Goal: Task Accomplishment & Management: Use online tool/utility

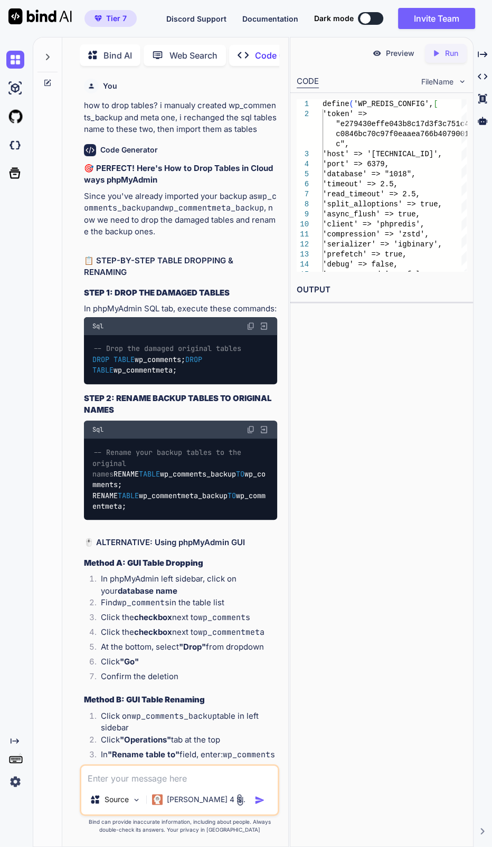
scroll to position [18954, 0]
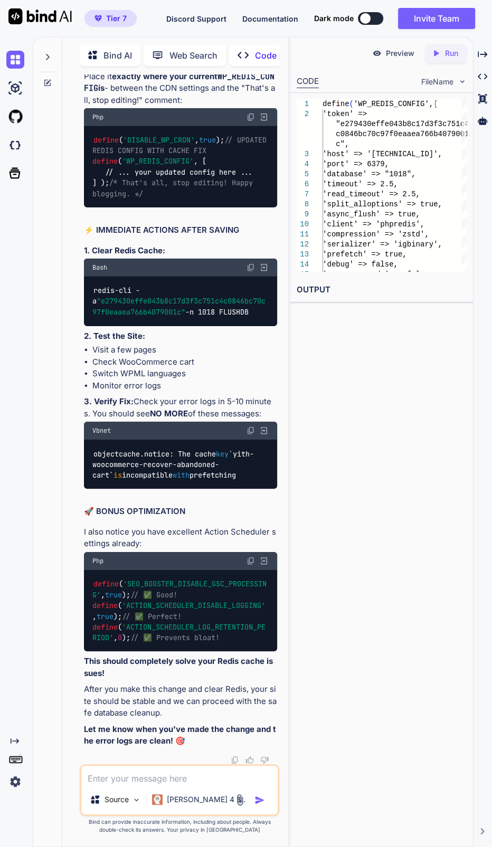
click at [41, 79] on div at bounding box center [47, 83] width 28 height 8
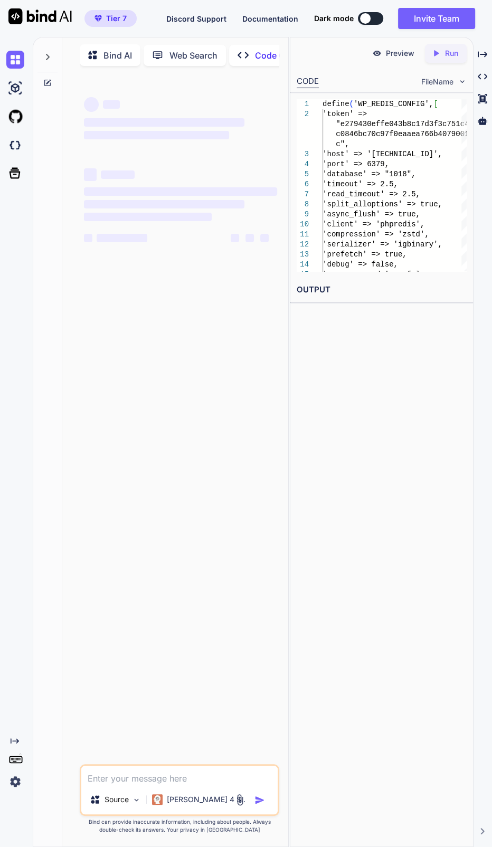
scroll to position [0, 0]
click at [195, 661] on div "‌ ‌ ‌ ‌ ‌ ‌ ‌ ‌ ‌ ‌ ‌ ‌ ‌ ‌" at bounding box center [180, 419] width 197 height 690
type textarea "x"
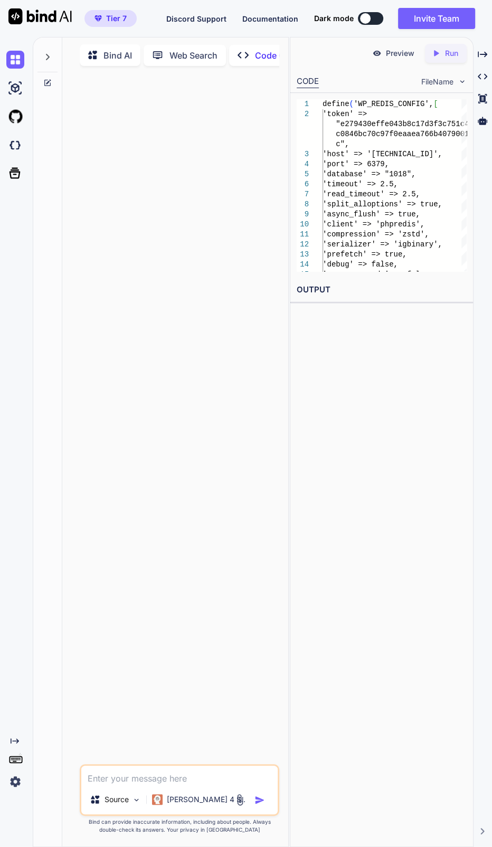
click at [164, 776] on textarea at bounding box center [179, 775] width 196 height 19
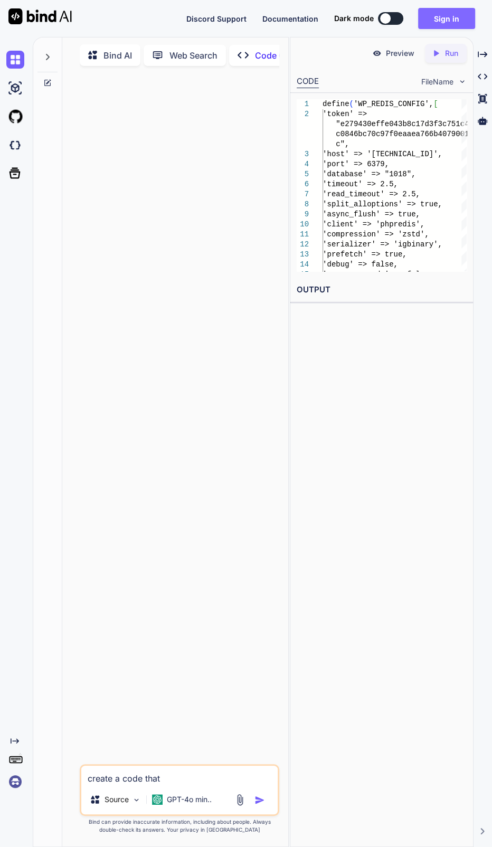
type textarea "create a code that"
click at [449, 16] on button "Sign in" at bounding box center [446, 18] width 57 height 21
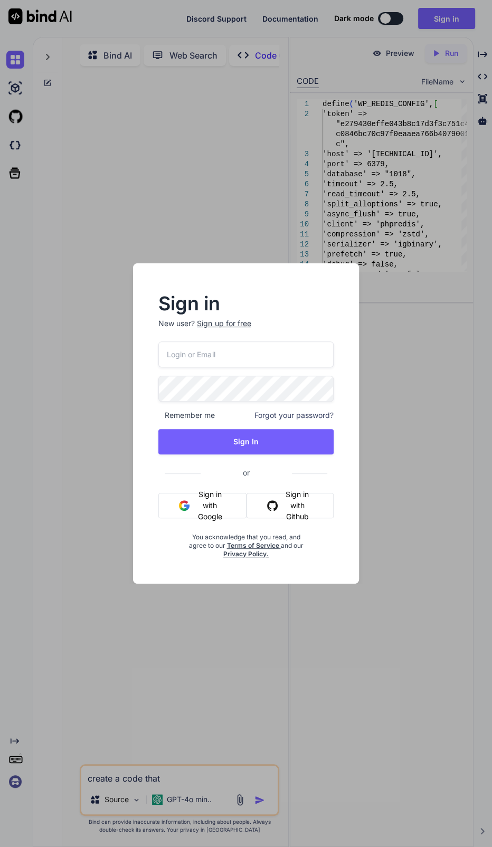
type input "[EMAIL_ADDRESS][DOMAIN_NAME]"
click at [282, 350] on input "[EMAIL_ADDRESS][DOMAIN_NAME]" at bounding box center [245, 354] width 175 height 26
click at [183, 501] on img "button" at bounding box center [184, 505] width 11 height 11
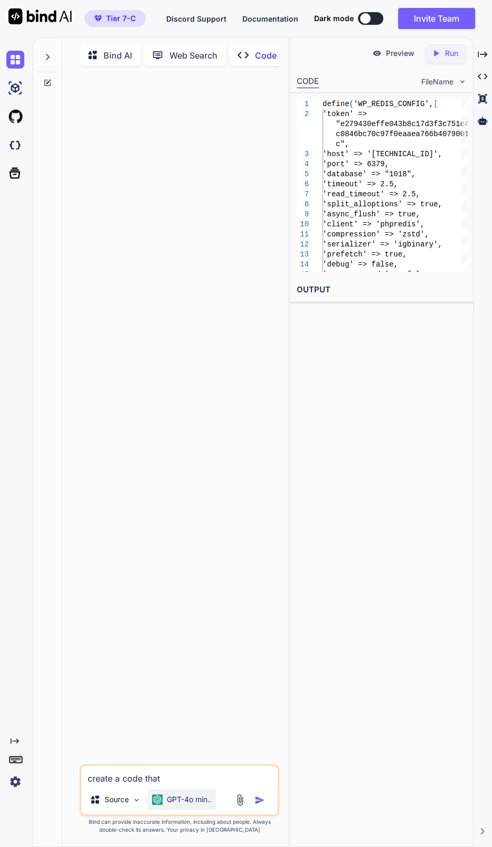
click at [190, 797] on p "GPT-4o min.." at bounding box center [189, 799] width 45 height 11
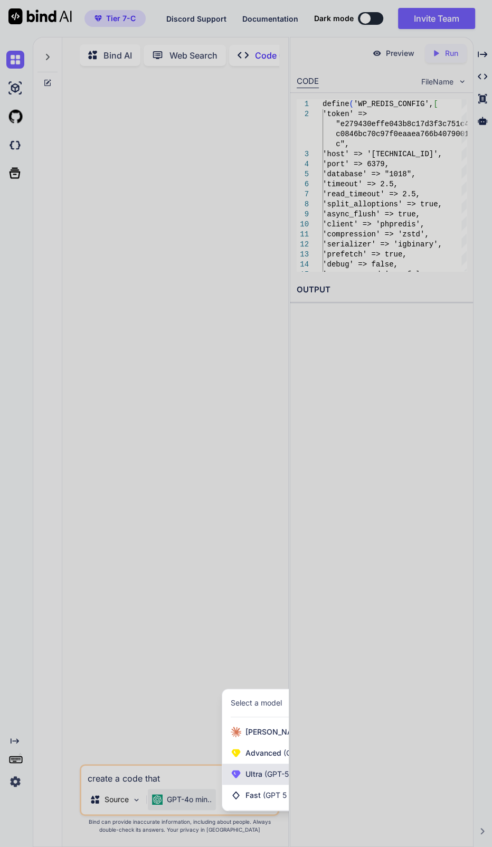
click at [255, 779] on span "Ultra (GPT-5 thinking, Gemini 2.5 Pro)" at bounding box center [310, 774] width 130 height 11
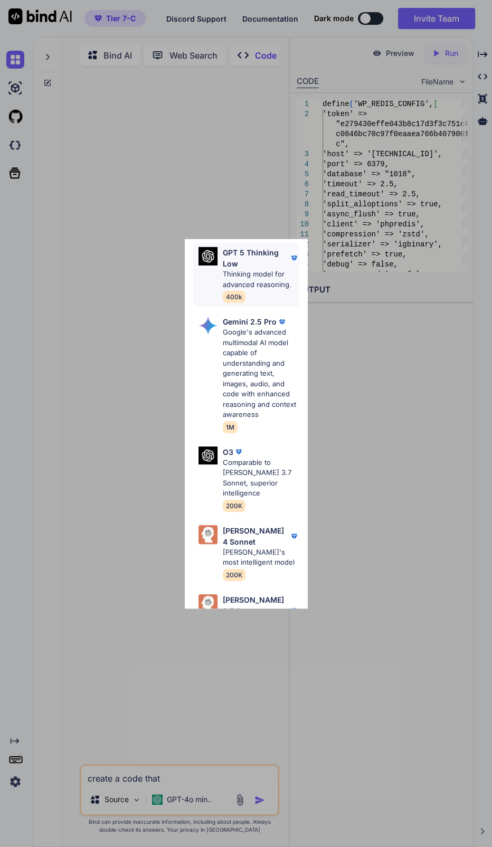
scroll to position [326, 0]
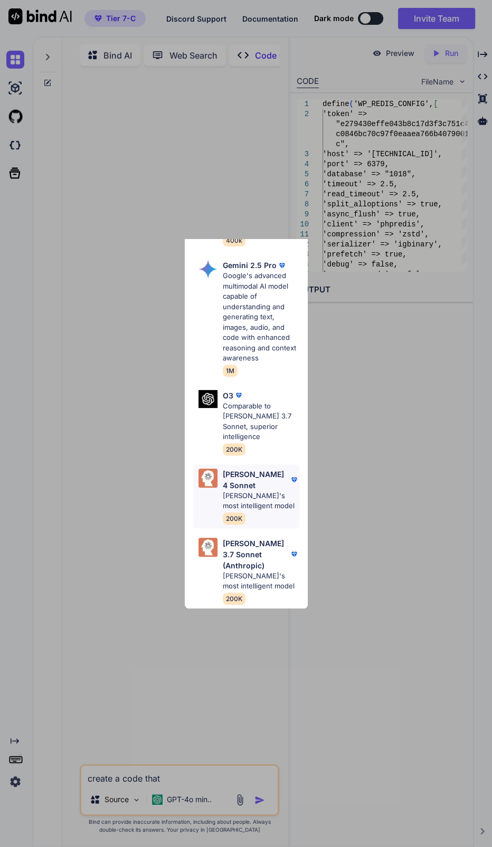
click at [259, 491] on p "[PERSON_NAME]'s most intelligent model" at bounding box center [261, 501] width 77 height 21
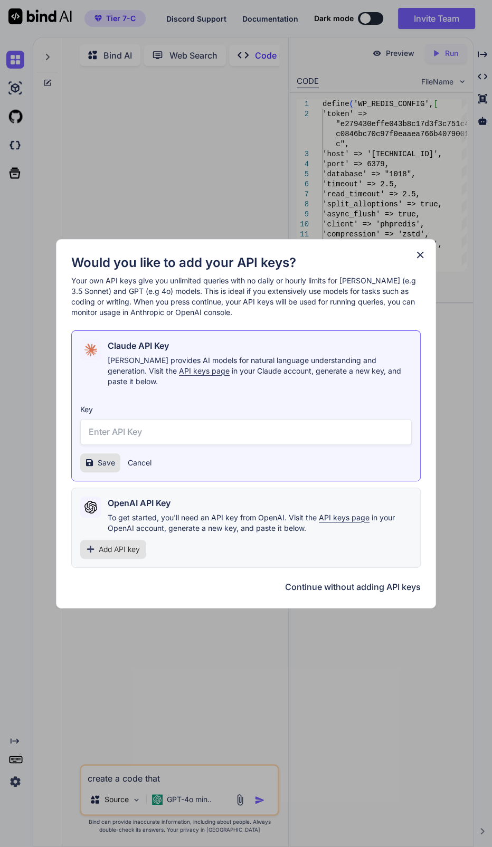
scroll to position [0, 0]
click at [368, 580] on button "Continue without adding API keys" at bounding box center [353, 586] width 136 height 13
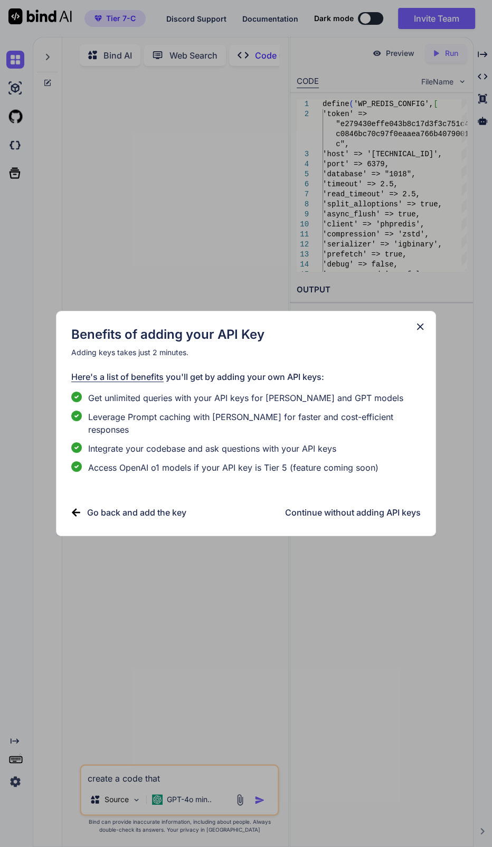
click at [375, 506] on h3 "Continue without adding API keys" at bounding box center [353, 512] width 136 height 13
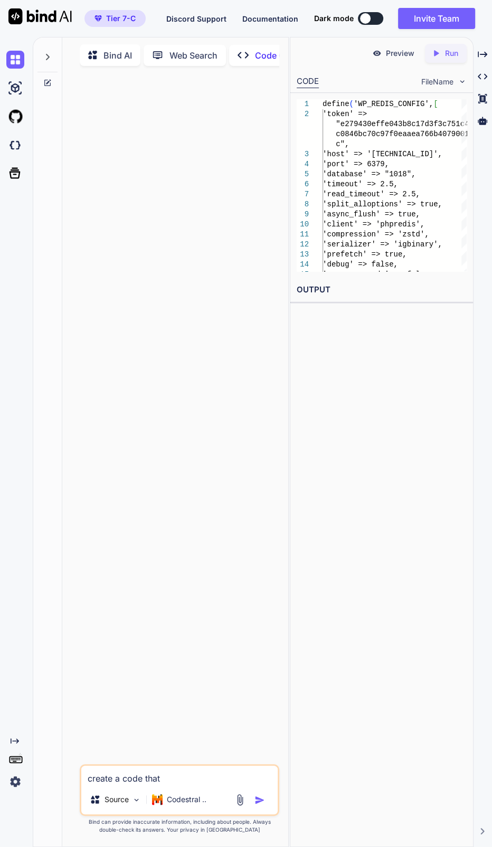
drag, startPoint x: 174, startPoint y: 527, endPoint x: 170, endPoint y: 551, distance: 24.6
click at [174, 527] on div at bounding box center [180, 419] width 197 height 690
click at [141, 770] on textarea "create a code that" at bounding box center [179, 775] width 196 height 19
click at [177, 802] on p "Codestral .." at bounding box center [187, 799] width 40 height 11
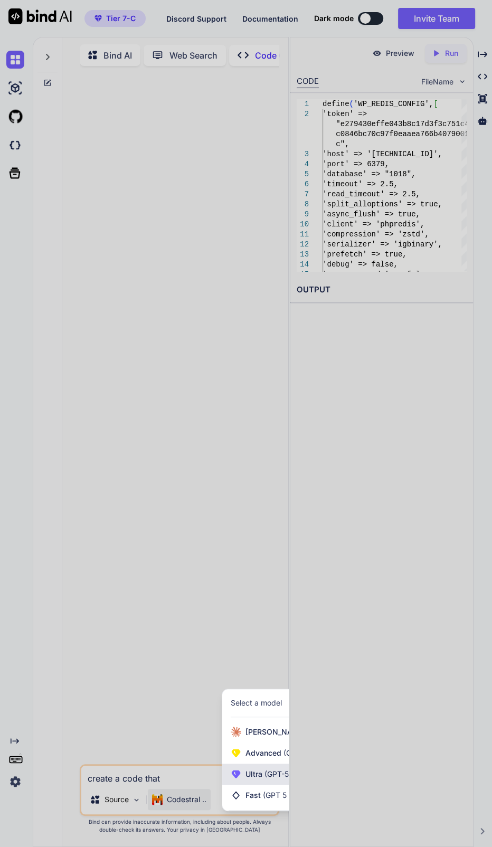
click at [261, 773] on span "Ultra (GPT-5 thinking, Gemini 2.5 Pro)" at bounding box center [310, 774] width 130 height 11
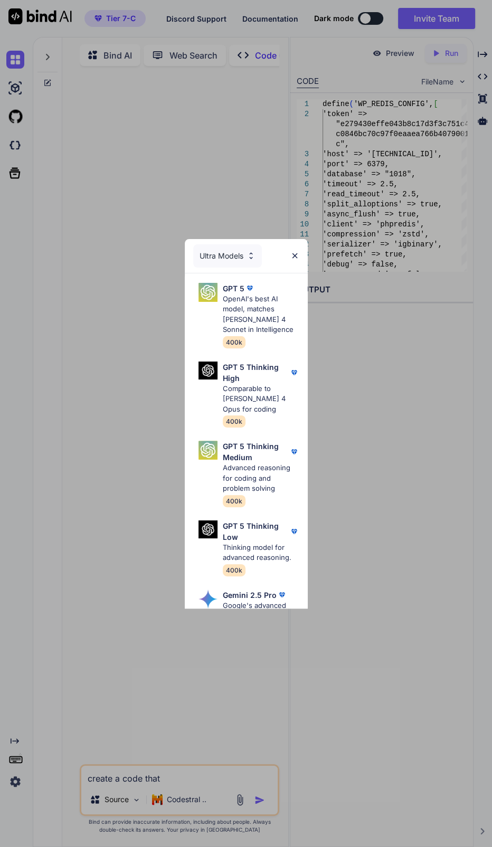
scroll to position [326, 0]
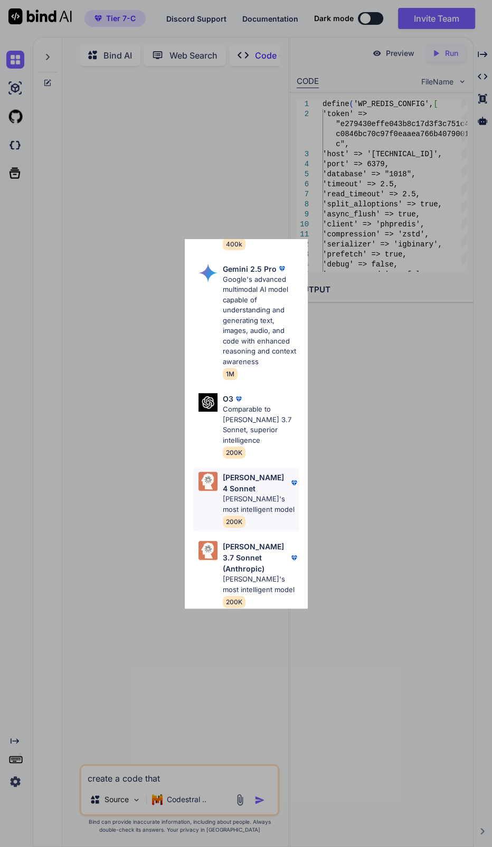
click at [262, 498] on p "[PERSON_NAME]'s most intelligent model" at bounding box center [261, 504] width 77 height 21
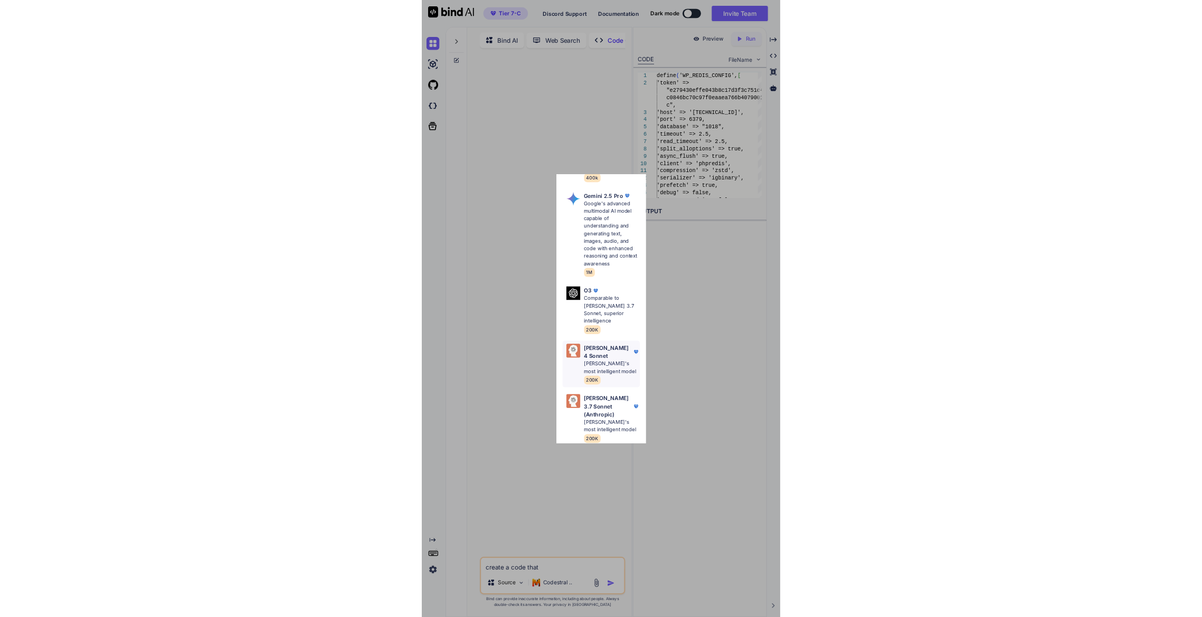
scroll to position [0, 0]
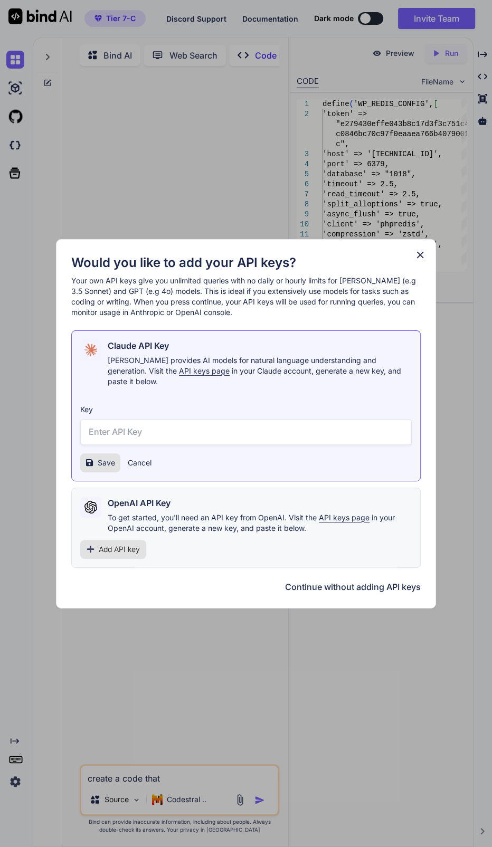
click at [136, 457] on button "Cancel" at bounding box center [140, 462] width 24 height 11
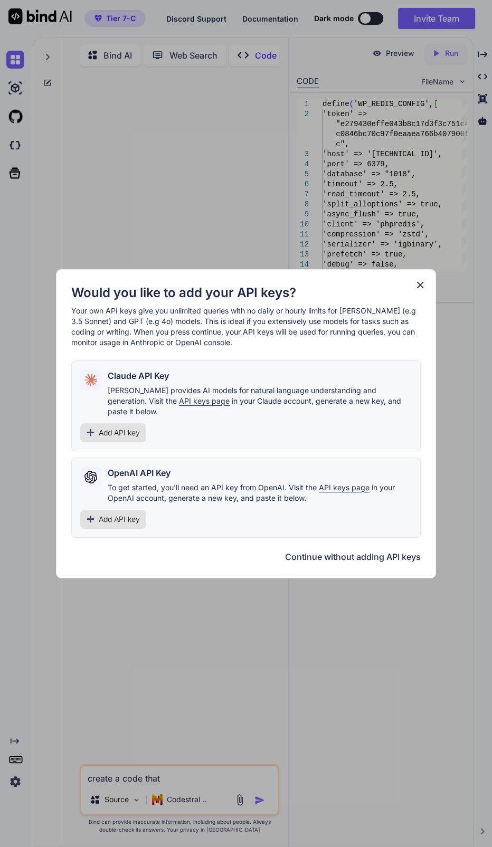
click at [373, 544] on div "Would you like to add your API keys? Your own API keys give you unlimited queri…" at bounding box center [245, 423] width 349 height 279
click at [372, 550] on button "Continue without adding API keys" at bounding box center [353, 556] width 136 height 13
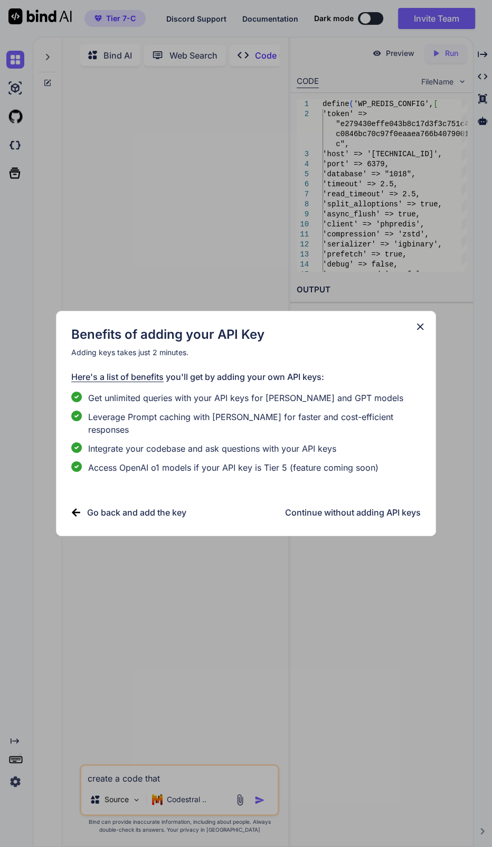
click at [355, 508] on h3 "Continue without adding API keys" at bounding box center [353, 512] width 136 height 13
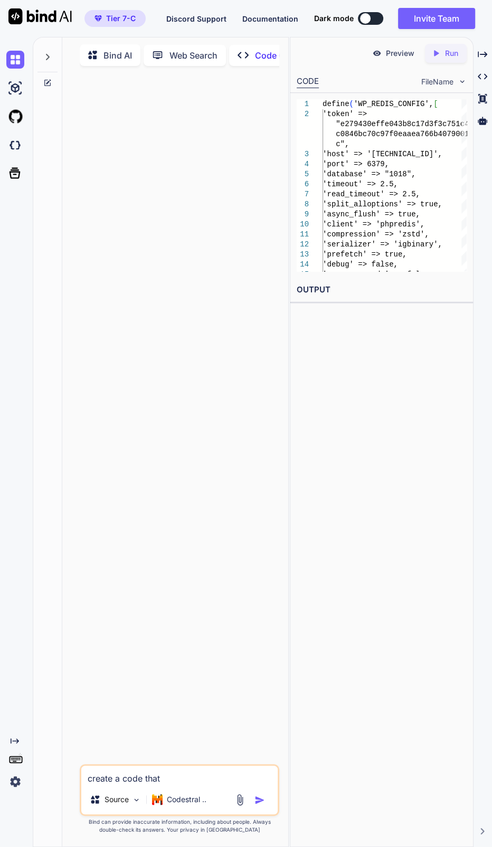
click at [120, 15] on span "Tier 7-C" at bounding box center [121, 18] width 30 height 11
click at [53, 11] on img at bounding box center [39, 16] width 63 height 16
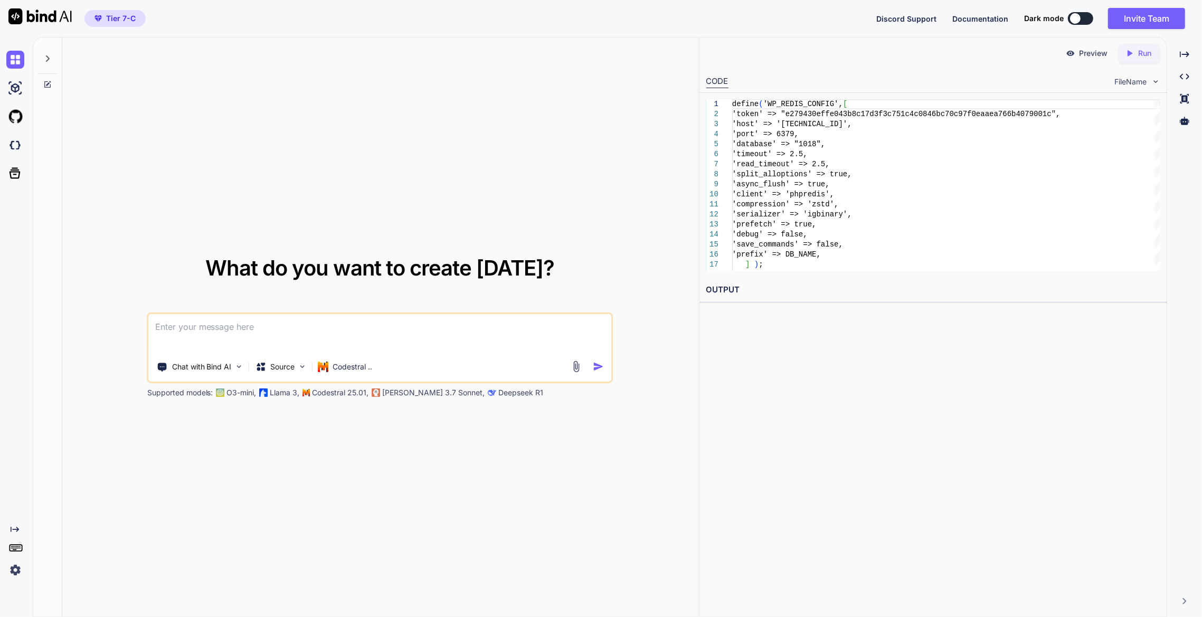
click at [121, 17] on span "Tier 7-C" at bounding box center [121, 18] width 30 height 11
click at [16, 568] on img at bounding box center [15, 570] width 18 height 18
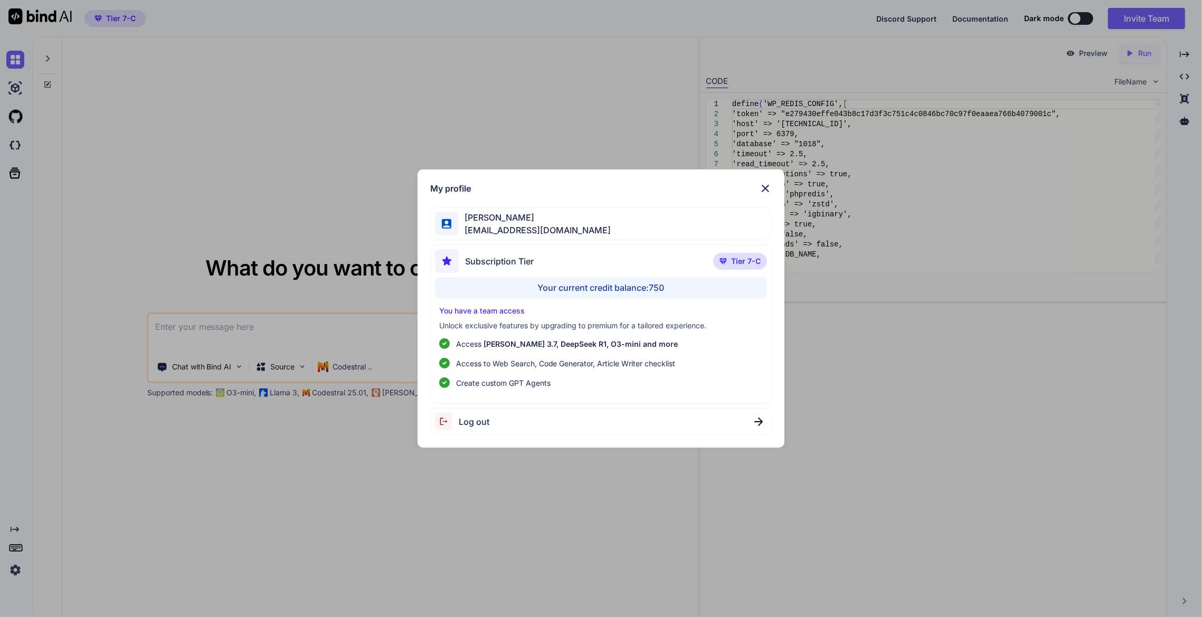
drag, startPoint x: 84, startPoint y: 437, endPoint x: 720, endPoint y: 246, distance: 663.9
click at [491, 244] on div "Subscription Tier Tier 7-C Your current credit balance: 750 You have a team acc…" at bounding box center [601, 323] width 342 height 159
click at [491, 256] on span "Tier 7-C" at bounding box center [746, 261] width 30 height 11
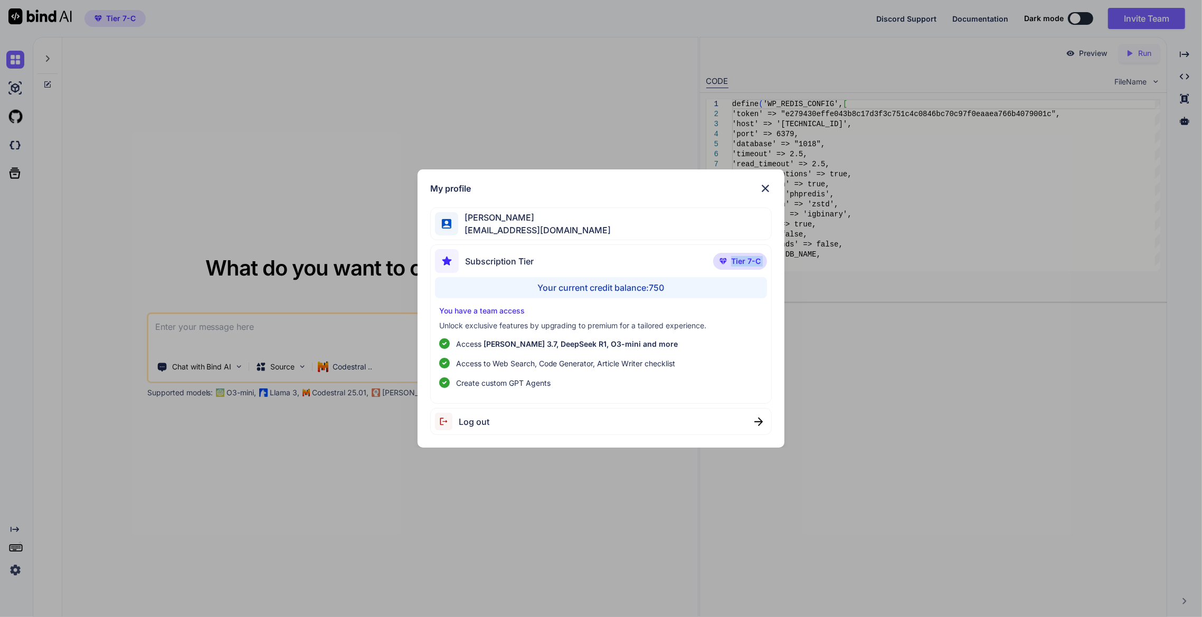
click at [491, 256] on span "Tier 7-C" at bounding box center [746, 261] width 30 height 11
click at [108, 209] on div "My profile [PERSON_NAME] [EMAIL_ADDRESS][DOMAIN_NAME] Subscription Tier Tier 7-…" at bounding box center [601, 308] width 1202 height 617
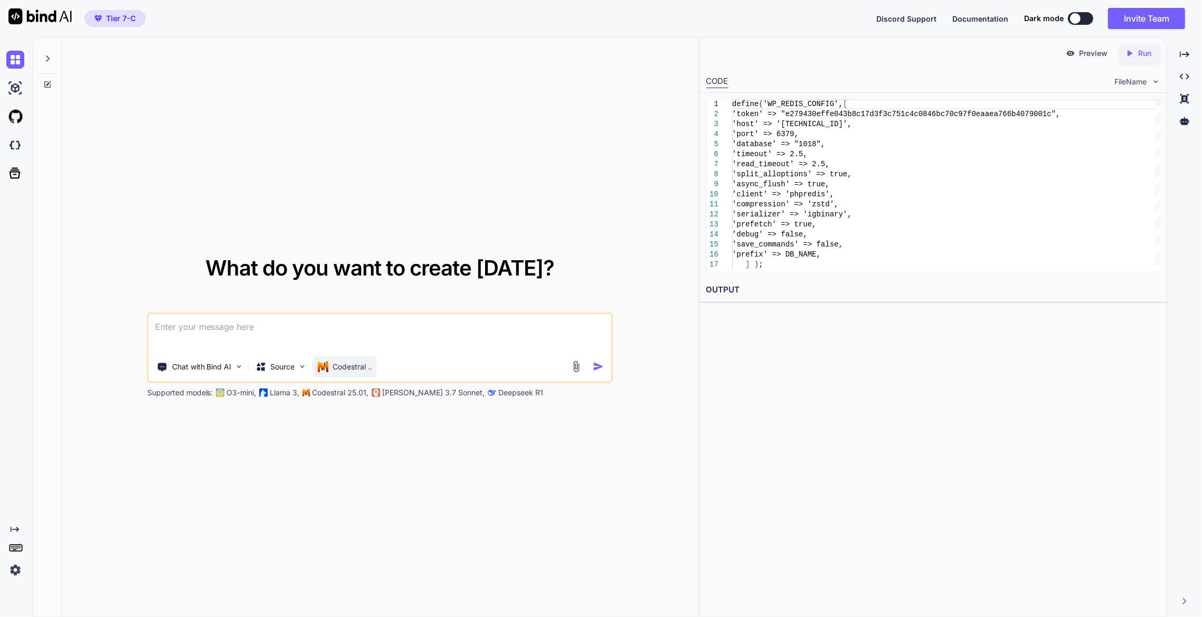
click at [346, 373] on div "Codestral .." at bounding box center [345, 366] width 63 height 21
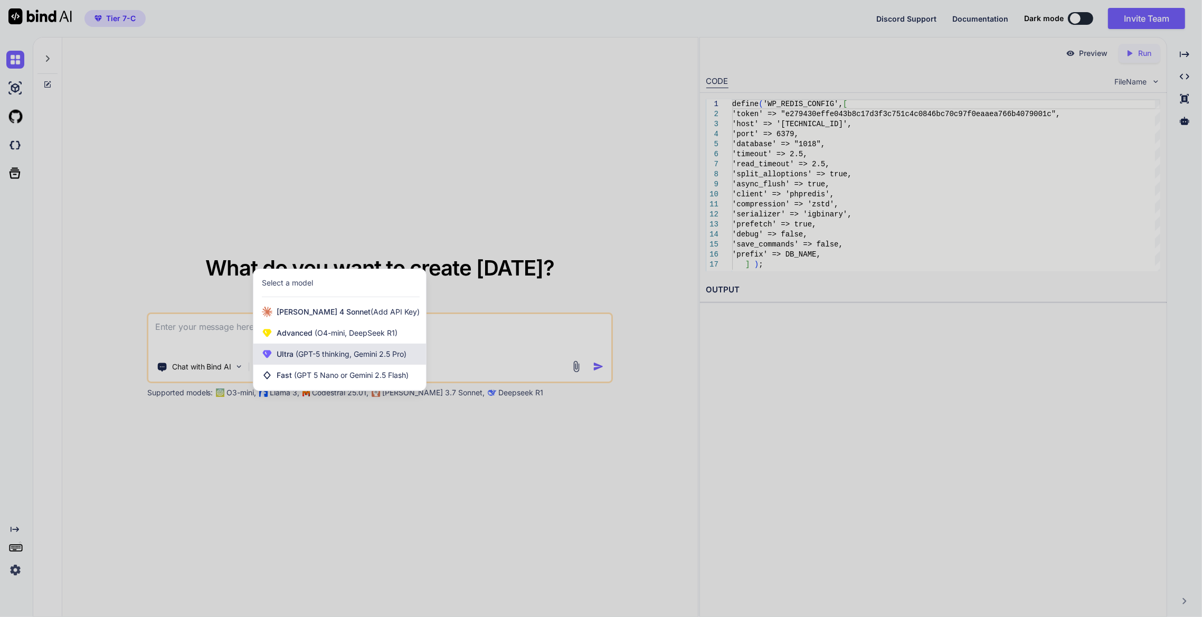
click at [347, 362] on div "Ultra (GPT-5 thinking, Gemini 2.5 Pro)" at bounding box center [339, 354] width 173 height 21
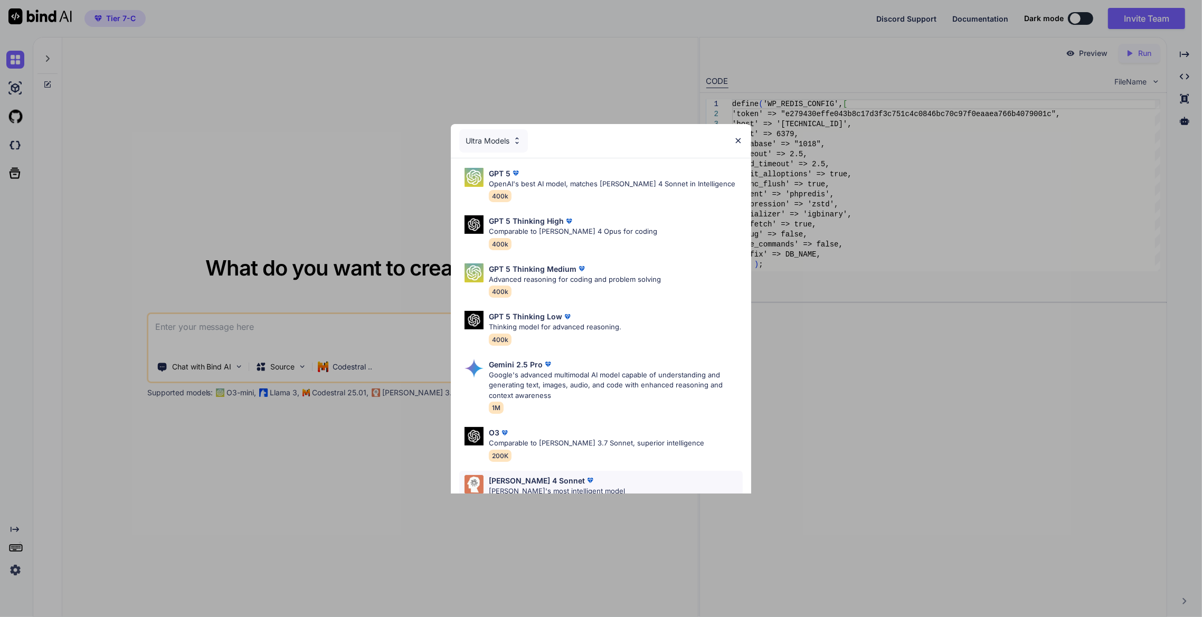
scroll to position [74, 0]
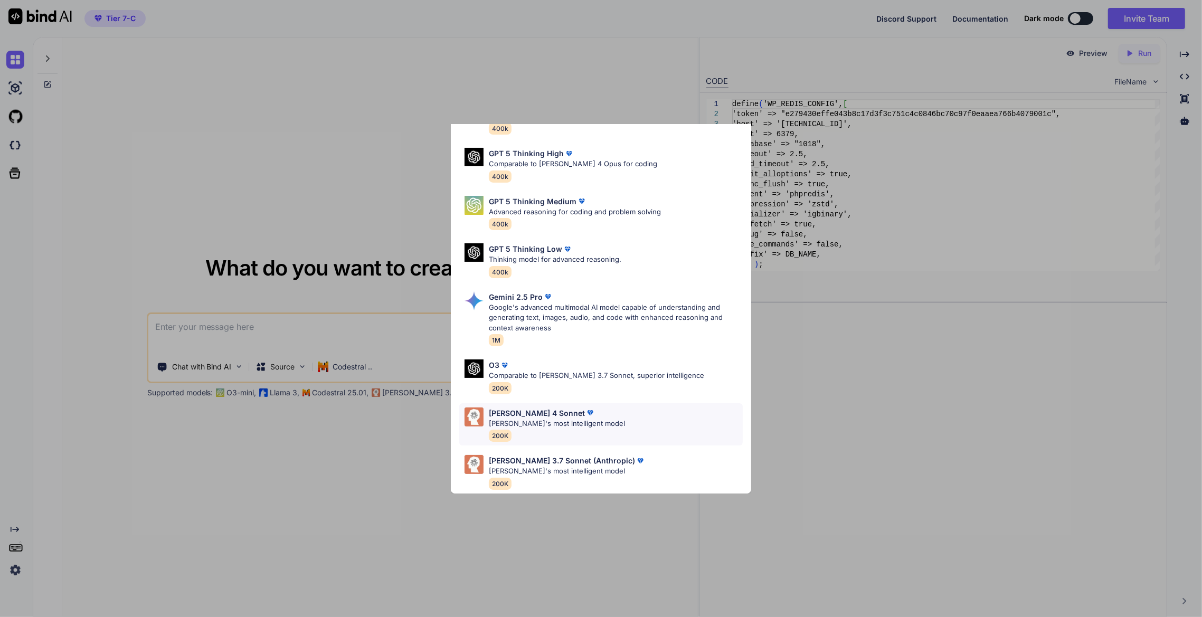
click at [491, 418] on p "[PERSON_NAME]'s most intelligent model" at bounding box center [557, 423] width 136 height 11
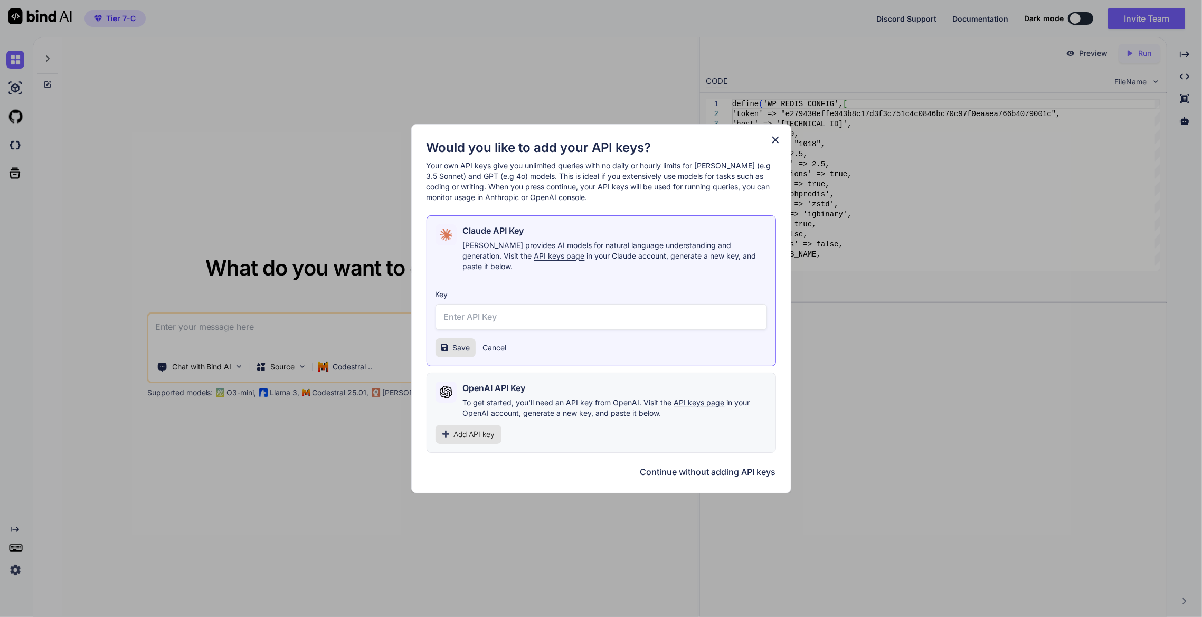
click at [491, 144] on icon at bounding box center [775, 140] width 12 height 12
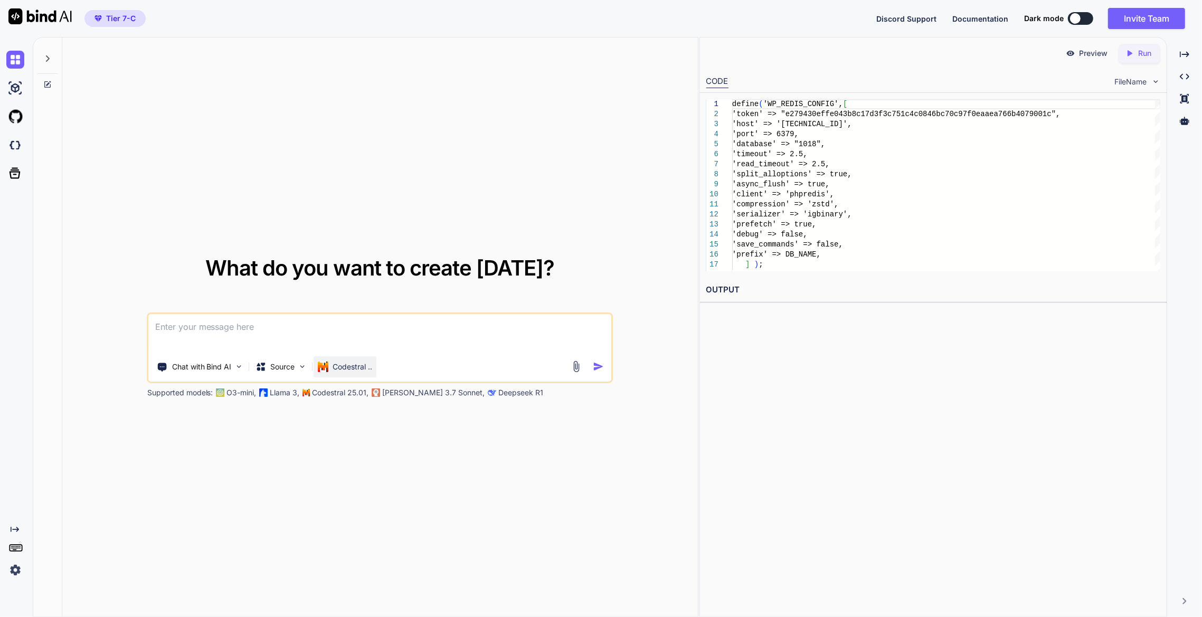
click at [367, 373] on div "Codestral .." at bounding box center [345, 366] width 63 height 21
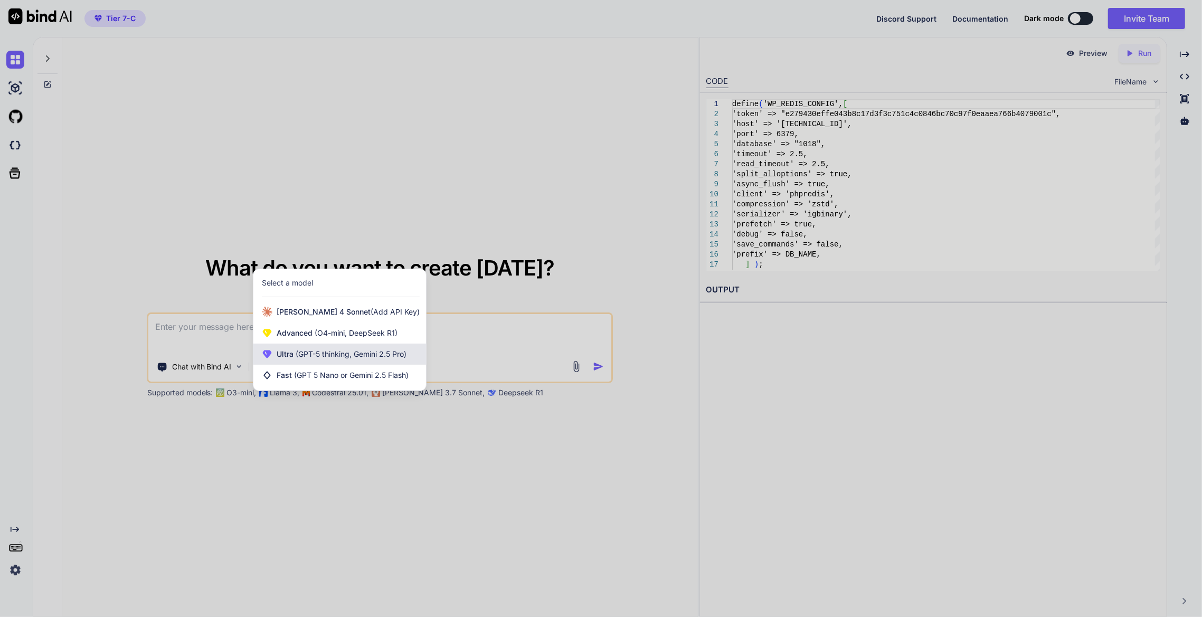
click at [365, 351] on span "(GPT-5 thinking, Gemini 2.5 Pro)" at bounding box center [349, 353] width 113 height 9
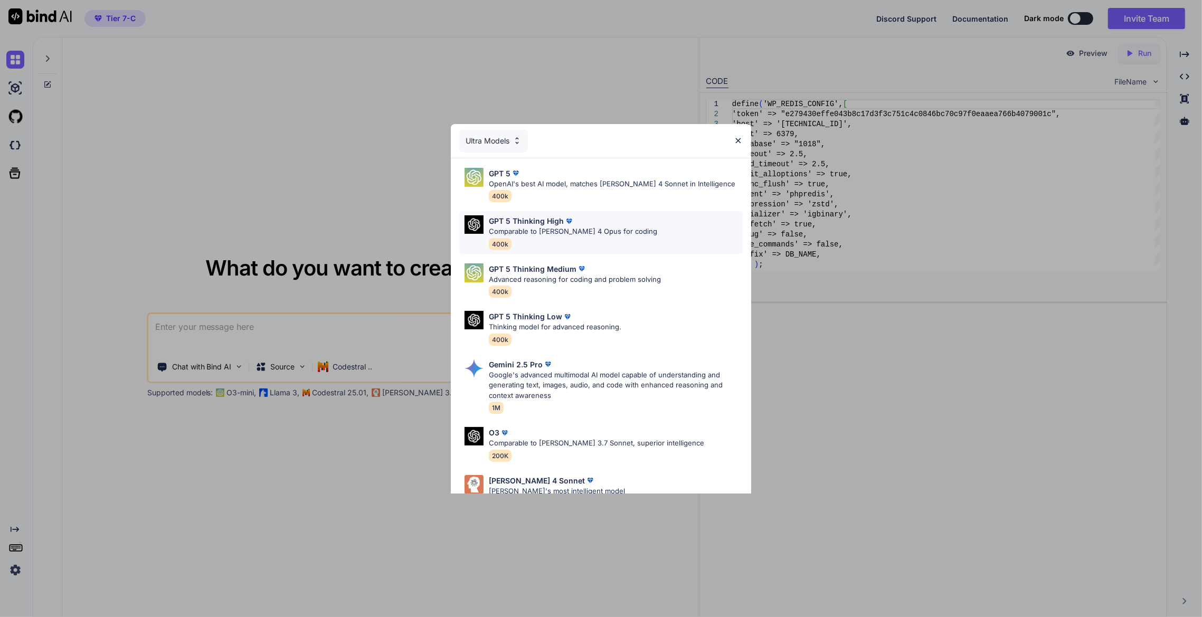
click at [491, 230] on div "GPT 5 Thinking High Comparable to [PERSON_NAME] 4 Opus for coding 400k" at bounding box center [600, 232] width 283 height 43
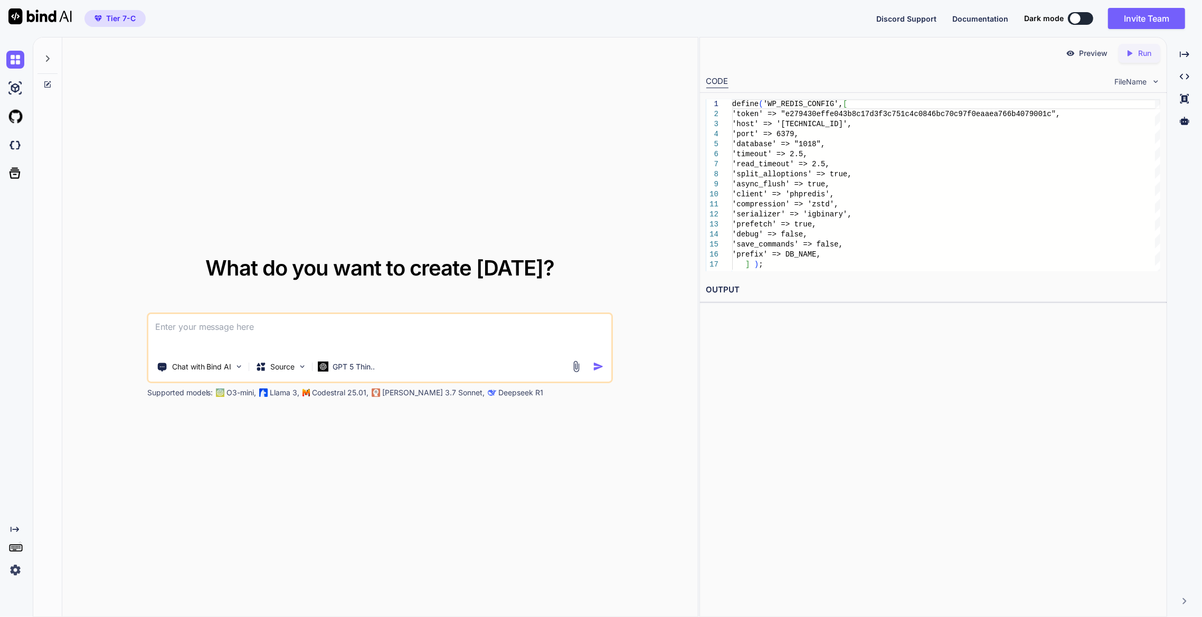
click at [482, 333] on textarea at bounding box center [380, 333] width 463 height 39
type textarea "da"
click at [491, 373] on div "Chat with Bind AI Source GPT 5 Thin.." at bounding box center [379, 366] width 460 height 21
click at [491, 368] on img "button" at bounding box center [598, 366] width 11 height 11
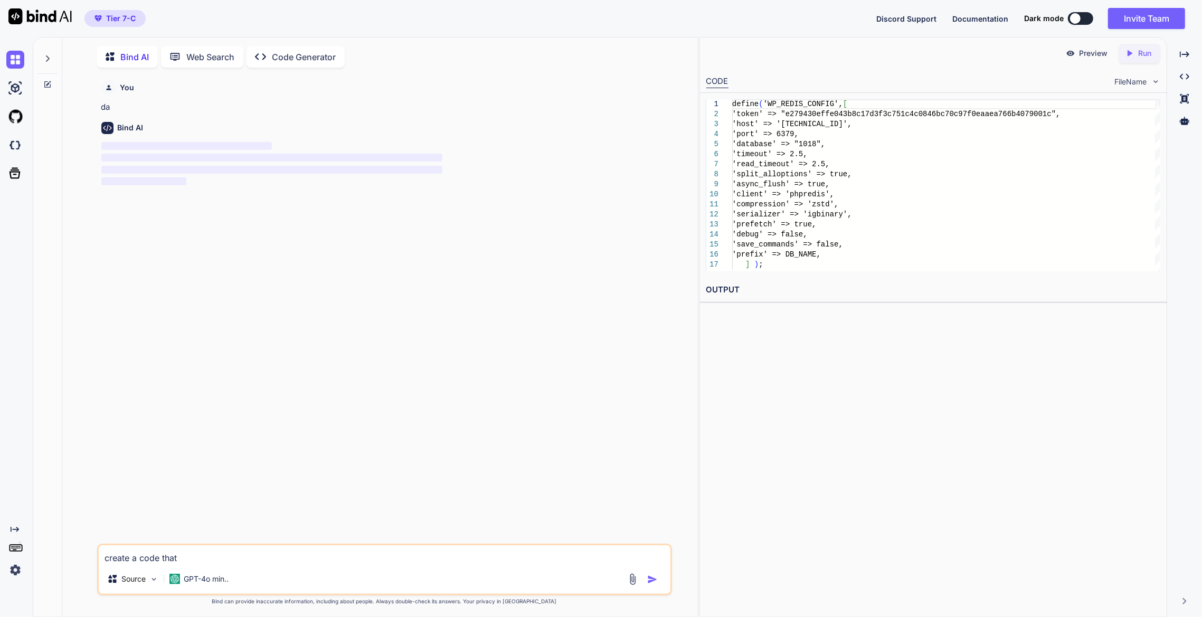
scroll to position [4, 0]
click at [48, 80] on icon at bounding box center [47, 83] width 8 height 8
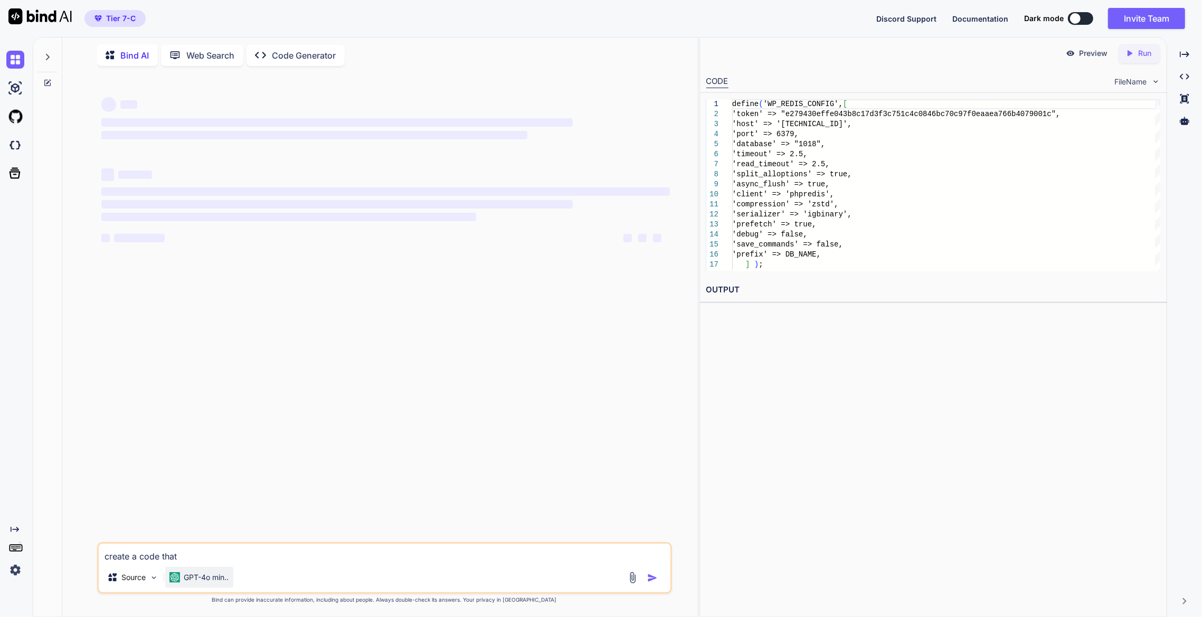
click at [194, 580] on p "GPT-4o min.." at bounding box center [206, 577] width 45 height 11
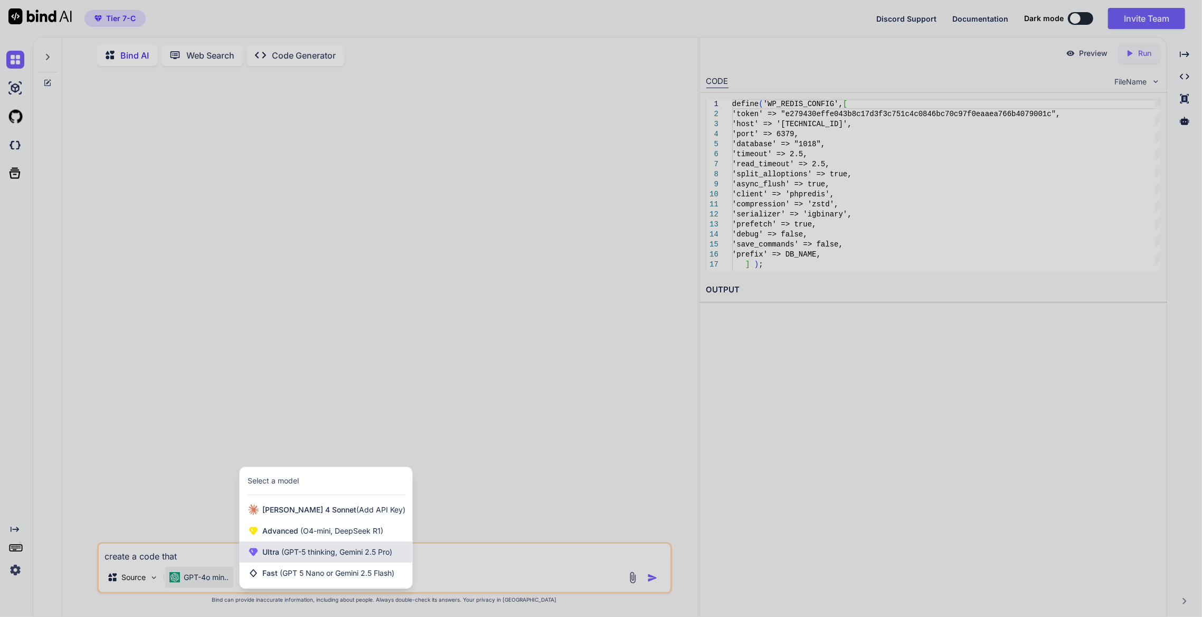
click at [300, 555] on span "(GPT-5 thinking, Gemini 2.5 Pro)" at bounding box center [336, 551] width 113 height 9
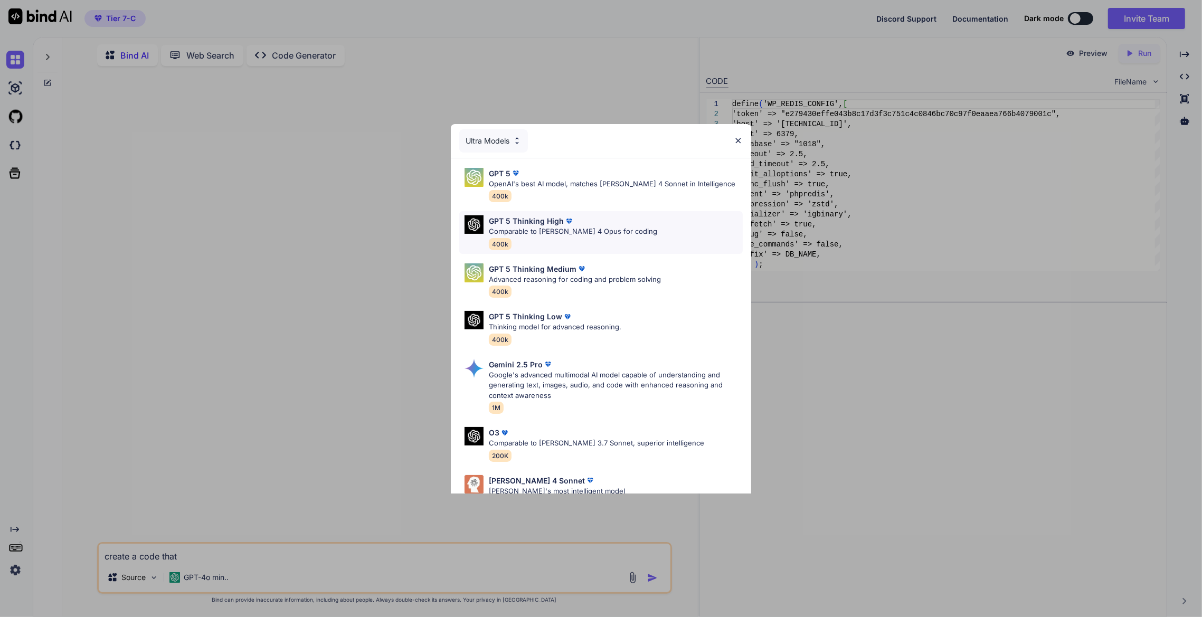
click at [491, 239] on div "GPT 5 Thinking High Comparable to [PERSON_NAME] 4 Opus for coding 400k" at bounding box center [573, 232] width 168 height 34
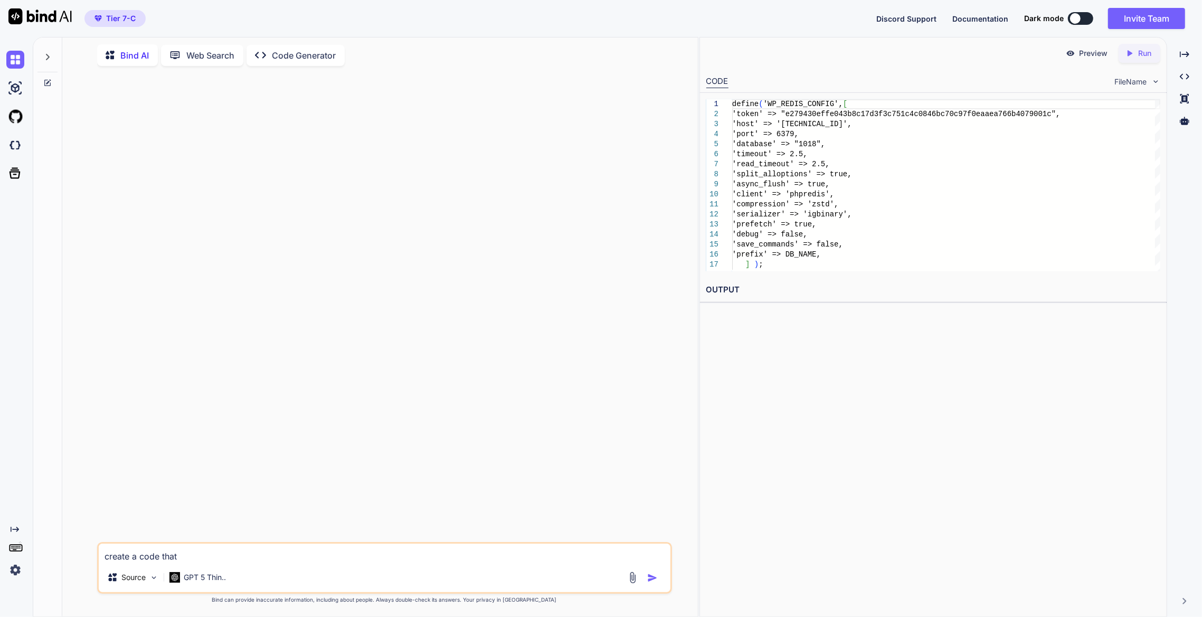
click at [252, 547] on textarea "create a code that" at bounding box center [384, 553] width 571 height 19
type textarea "create a code that adds 1+1"
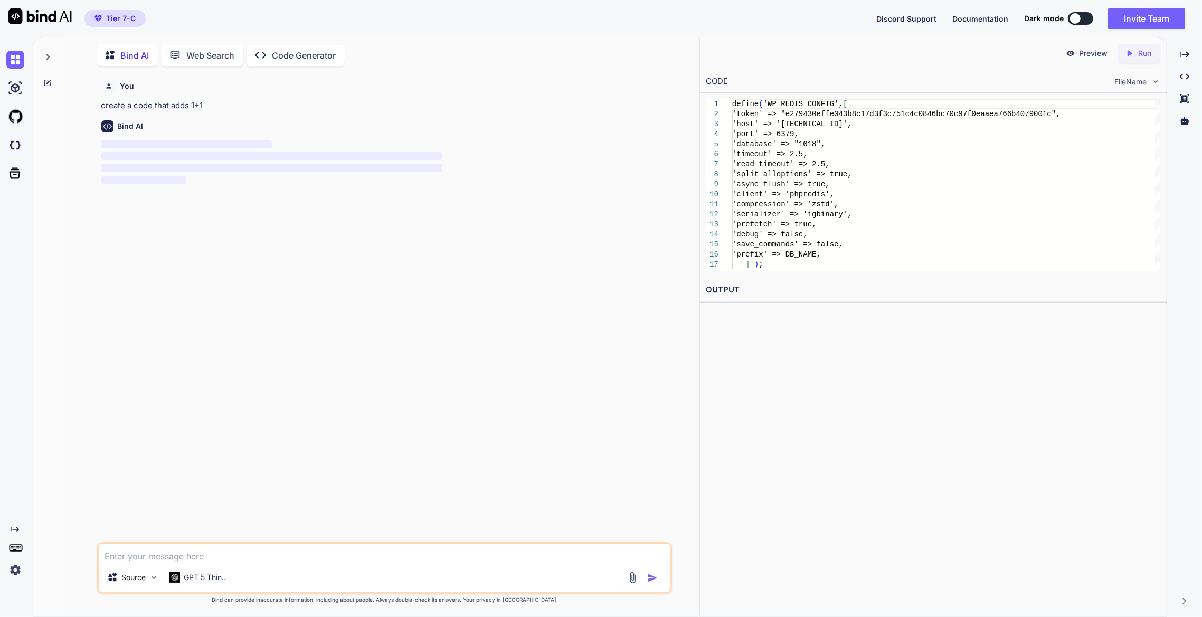
click at [456, 239] on div "You create a code that adds 1+1 Bind AI ‌ ‌ ‌ ‌" at bounding box center [385, 308] width 573 height 468
click at [212, 580] on p "GPT 5 Thin.." at bounding box center [205, 577] width 42 height 11
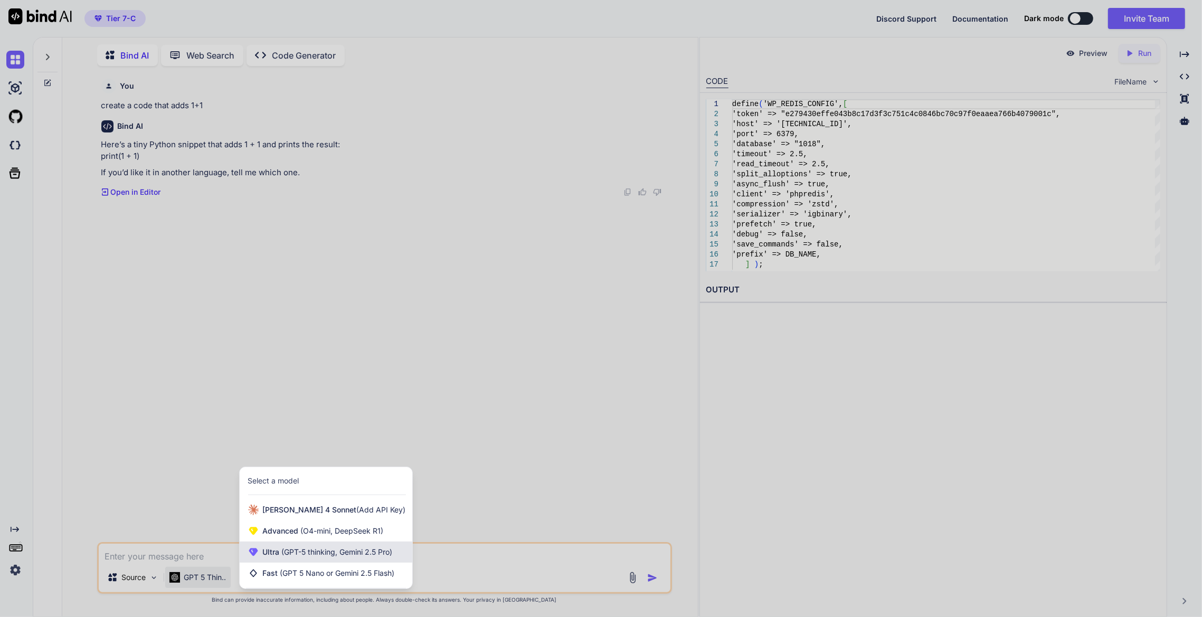
click at [270, 554] on span "Ultra (GPT-5 thinking, Gemini 2.5 Pro)" at bounding box center [328, 552] width 130 height 11
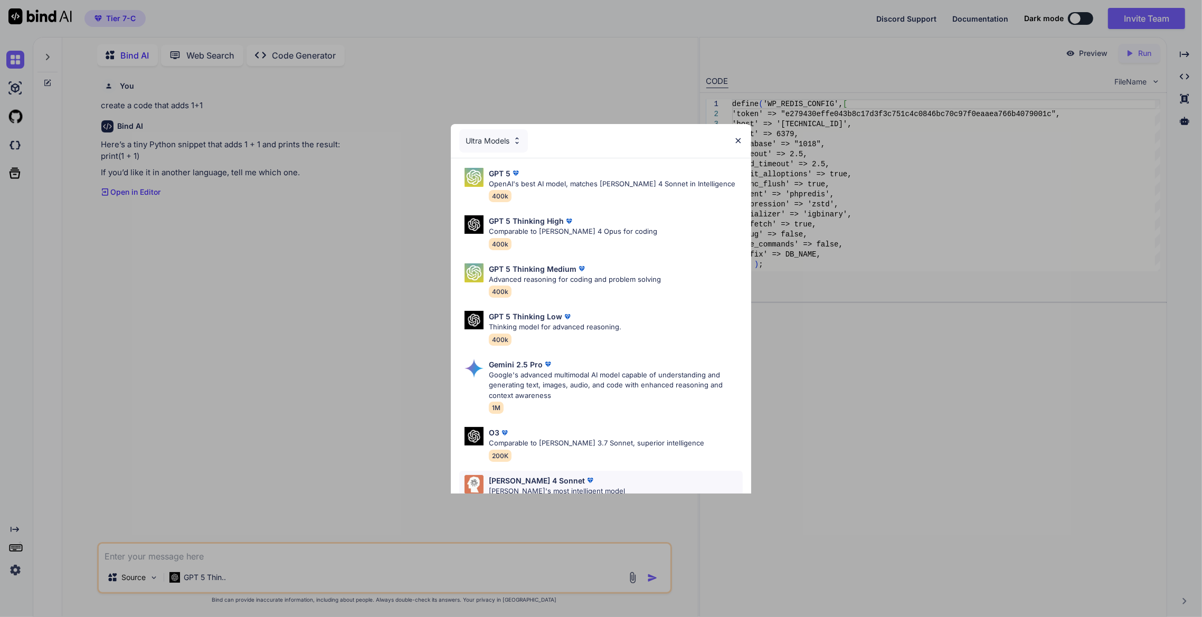
scroll to position [74, 0]
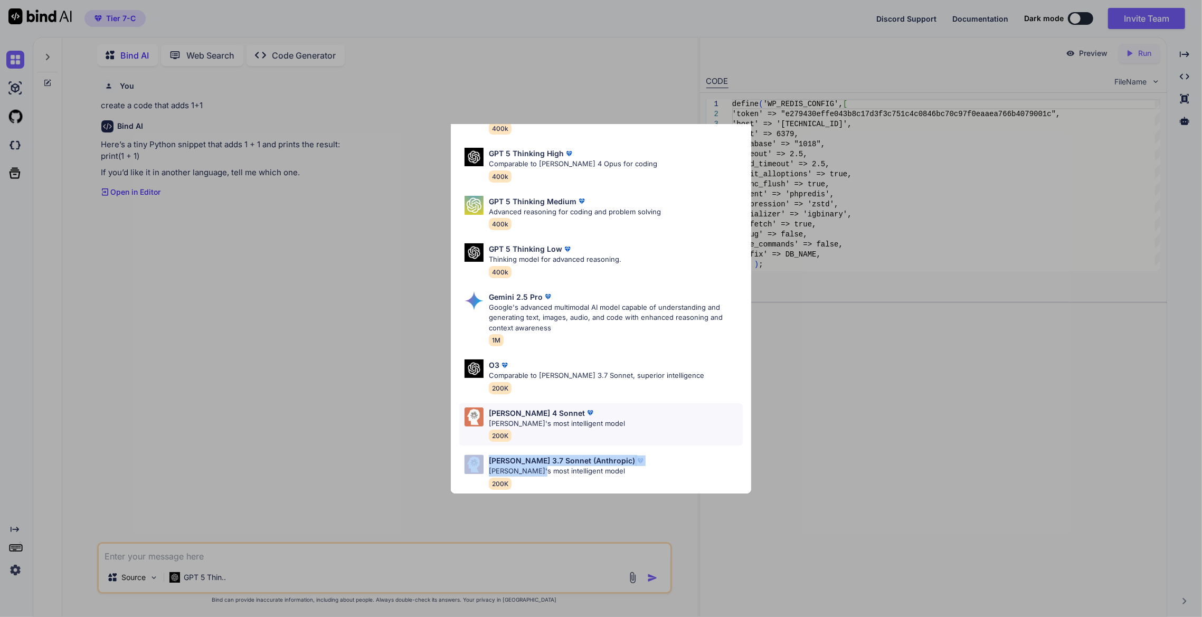
drag, startPoint x: 537, startPoint y: 461, endPoint x: 545, endPoint y: 422, distance: 39.4
click at [491, 422] on div "GPT 5 OpenAI's best AI model, matches [PERSON_NAME] 4 Sonnet in Intelligence 40…" at bounding box center [601, 292] width 300 height 403
click at [491, 420] on p "[PERSON_NAME]'s most intelligent model" at bounding box center [557, 423] width 136 height 11
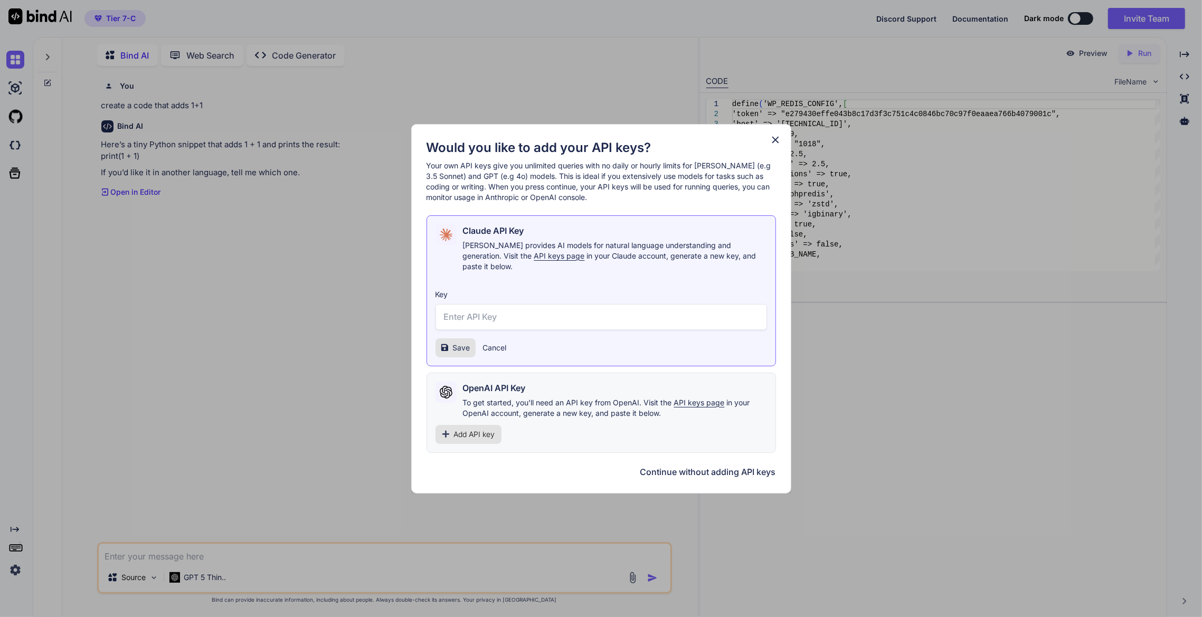
scroll to position [0, 0]
click at [332, 522] on div "Would you like to add your API keys? Your own API keys give you unlimited queri…" at bounding box center [601, 308] width 1202 height 617
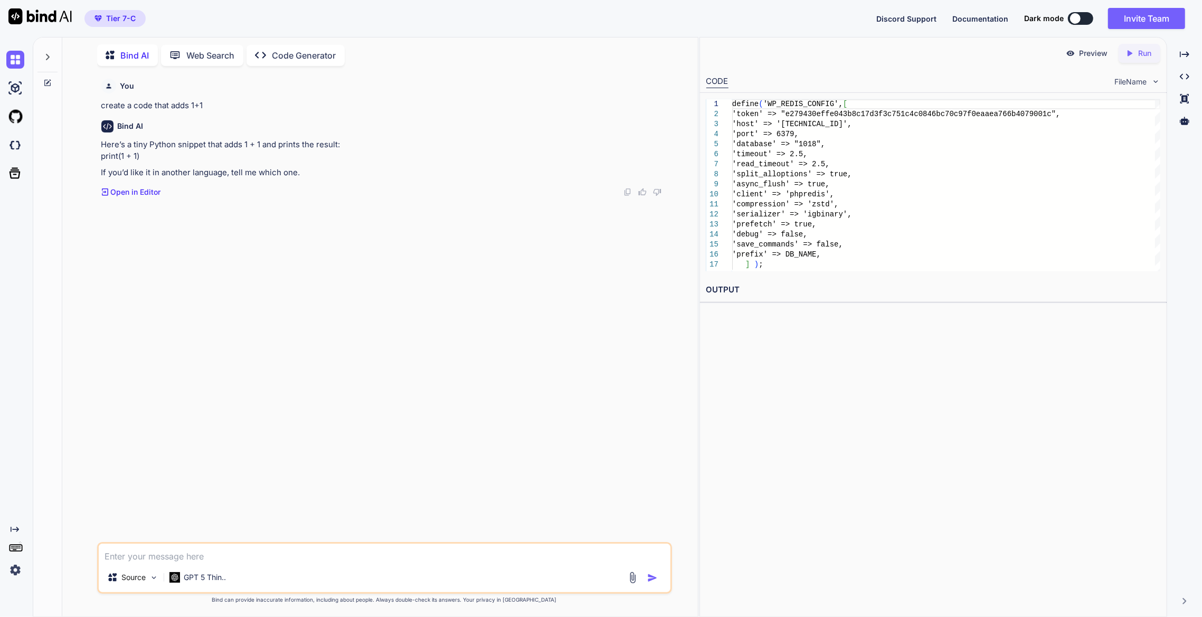
click at [141, 337] on div "You create a code that adds 1+1 Bind AI Here’s a tiny Python snippet that adds …" at bounding box center [385, 308] width 573 height 468
click at [19, 570] on img at bounding box center [15, 570] width 18 height 18
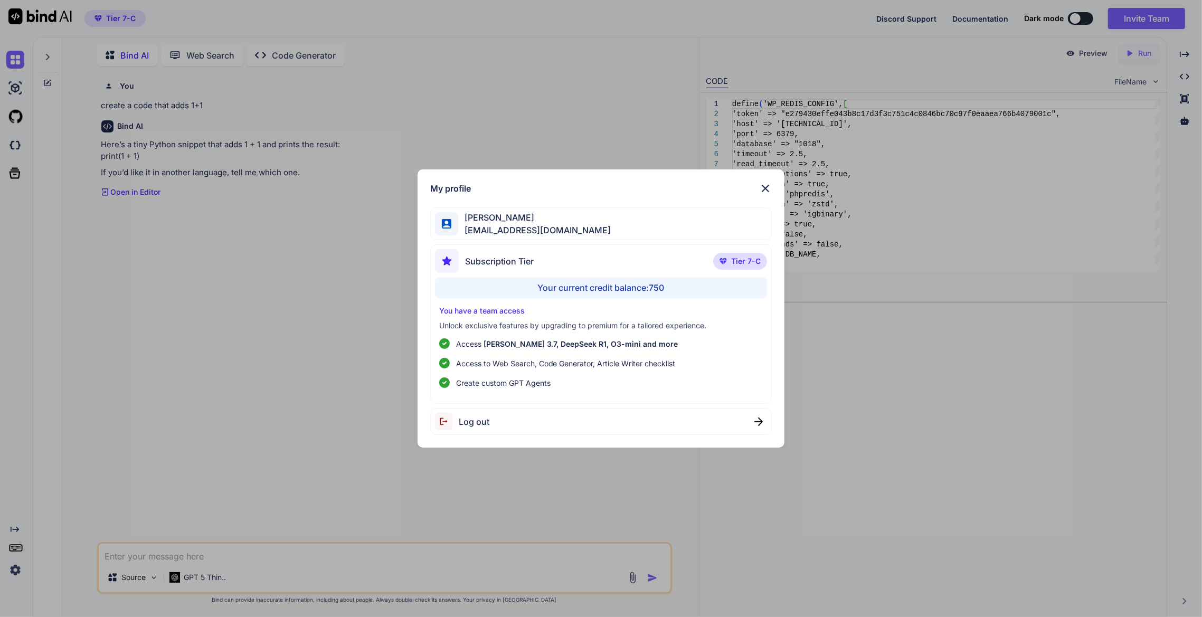
click at [487, 417] on span "Log out" at bounding box center [474, 421] width 31 height 13
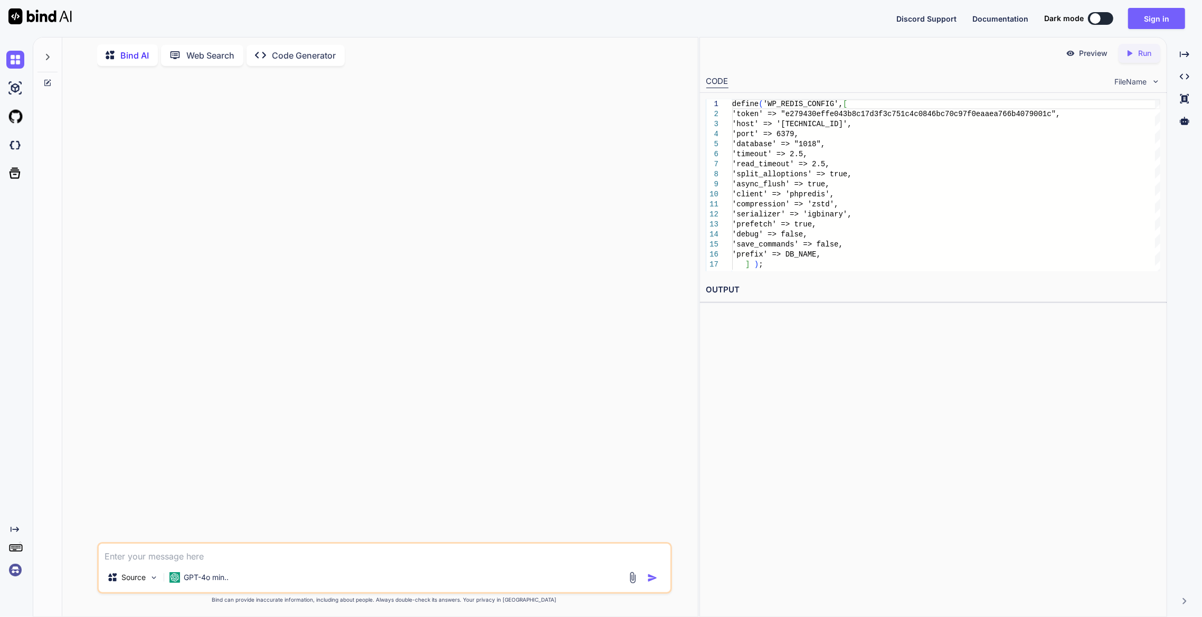
click at [427, 340] on div at bounding box center [385, 308] width 573 height 468
click at [491, 16] on button "Sign in" at bounding box center [1156, 18] width 57 height 21
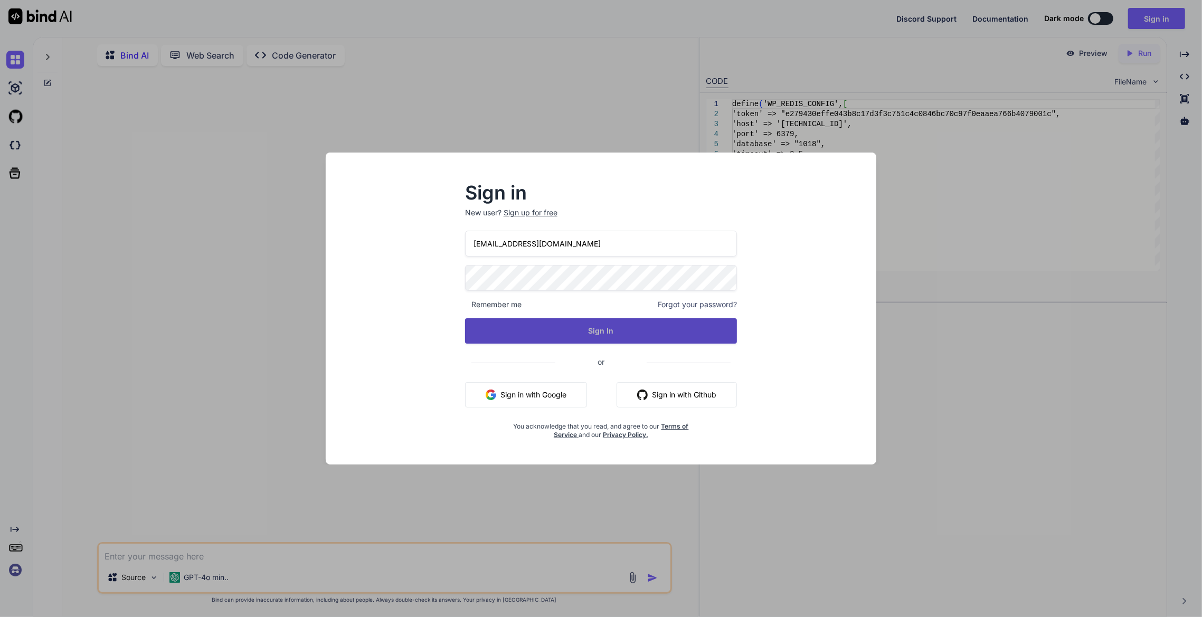
click at [491, 324] on button "Sign In" at bounding box center [601, 330] width 272 height 25
drag, startPoint x: 572, startPoint y: 327, endPoint x: 565, endPoint y: 318, distance: 11.2
click at [491, 322] on button "Sign In" at bounding box center [601, 330] width 272 height 25
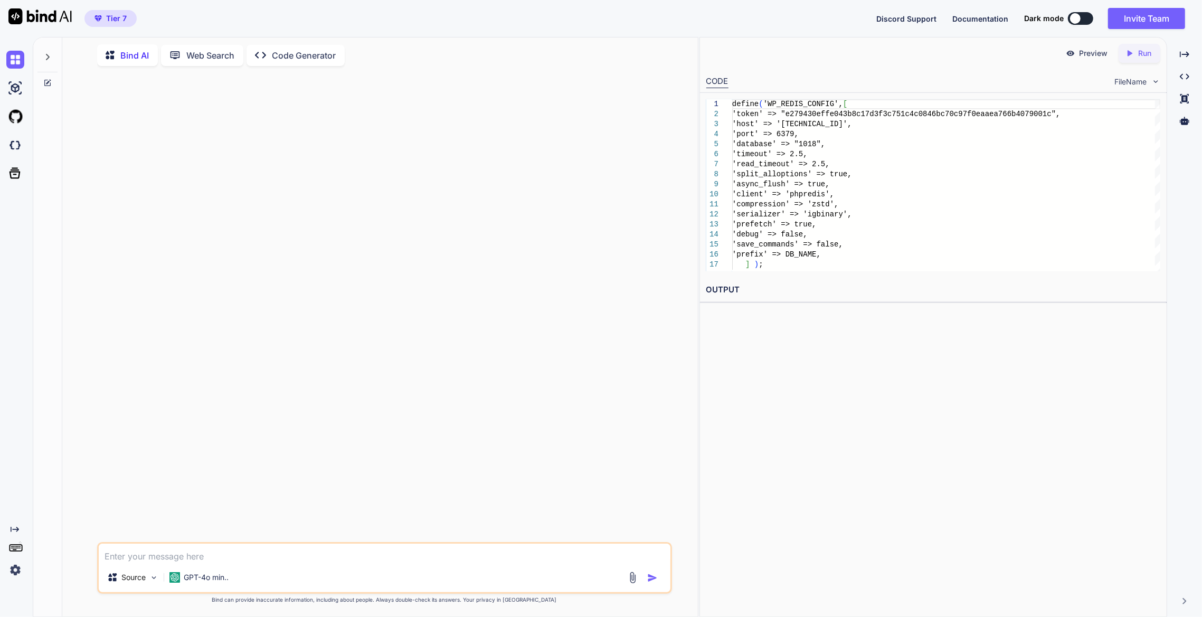
click at [17, 568] on img at bounding box center [15, 570] width 18 height 18
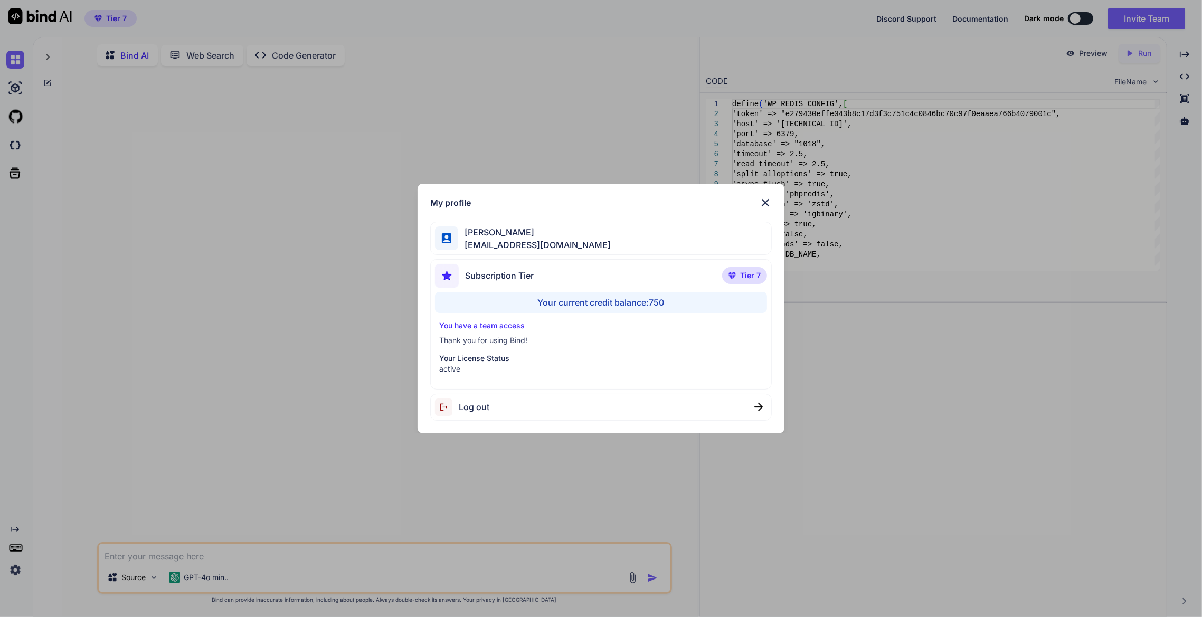
click at [273, 336] on div "My profile [PERSON_NAME] [EMAIL_ADDRESS][DOMAIN_NAME] Subscription Tier Tier 7 …" at bounding box center [601, 308] width 1202 height 617
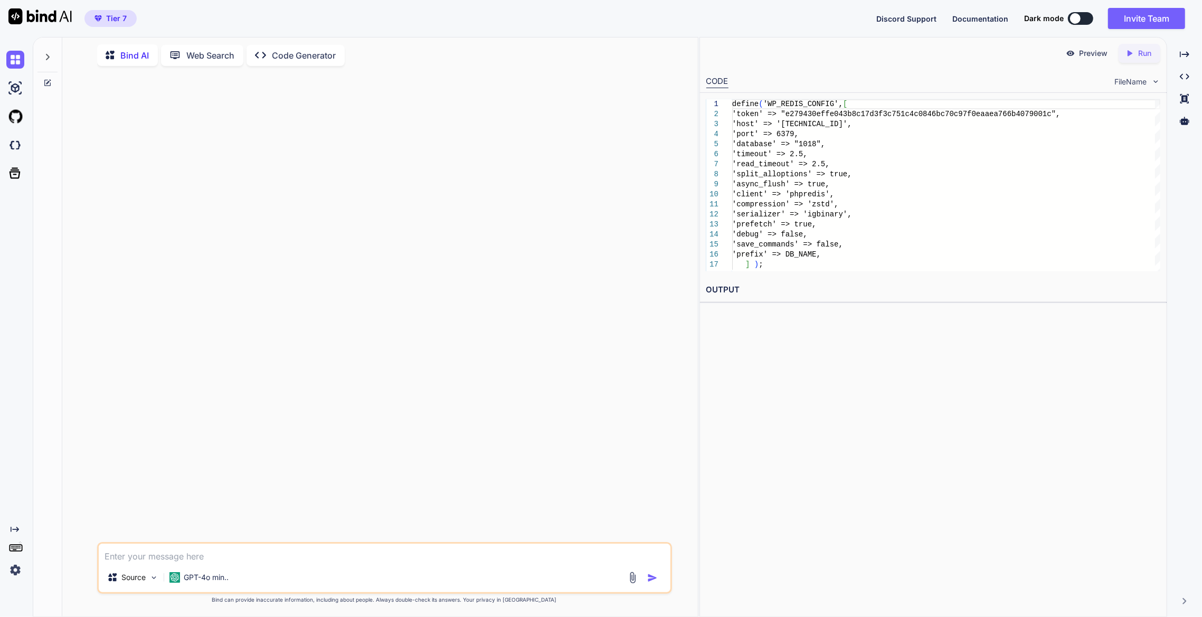
click at [268, 50] on icon "Created with Pixso." at bounding box center [263, 55] width 17 height 11
click at [199, 584] on p "GPT-4o min.." at bounding box center [206, 579] width 45 height 11
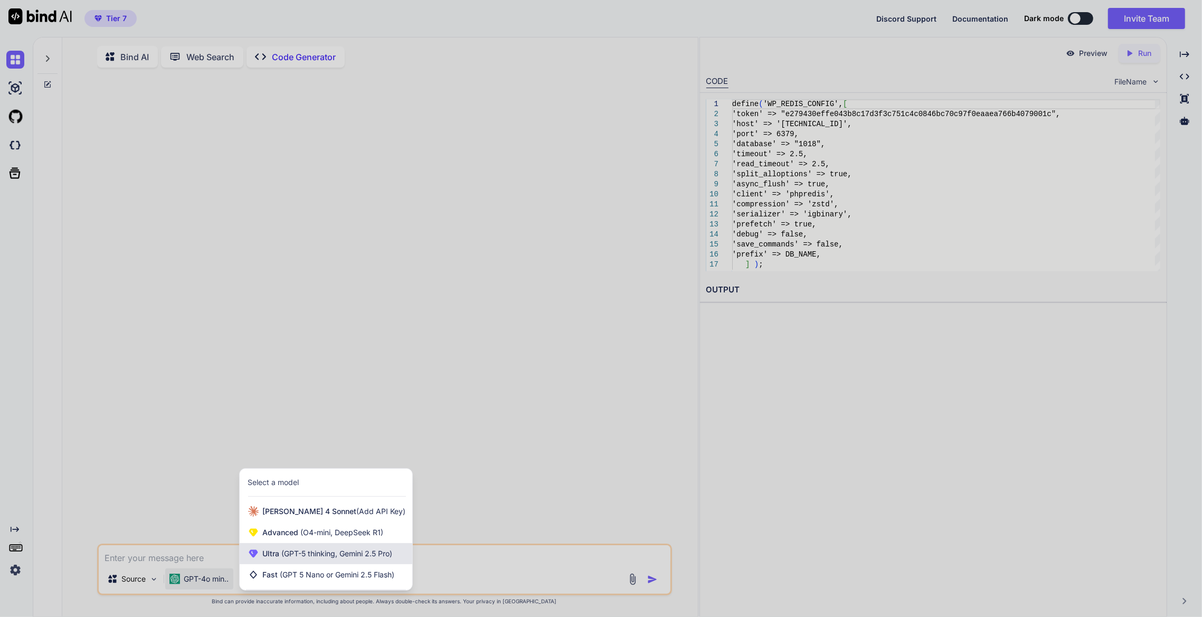
click at [298, 551] on span "(GPT-5 thinking, Gemini 2.5 Pro)" at bounding box center [336, 553] width 113 height 9
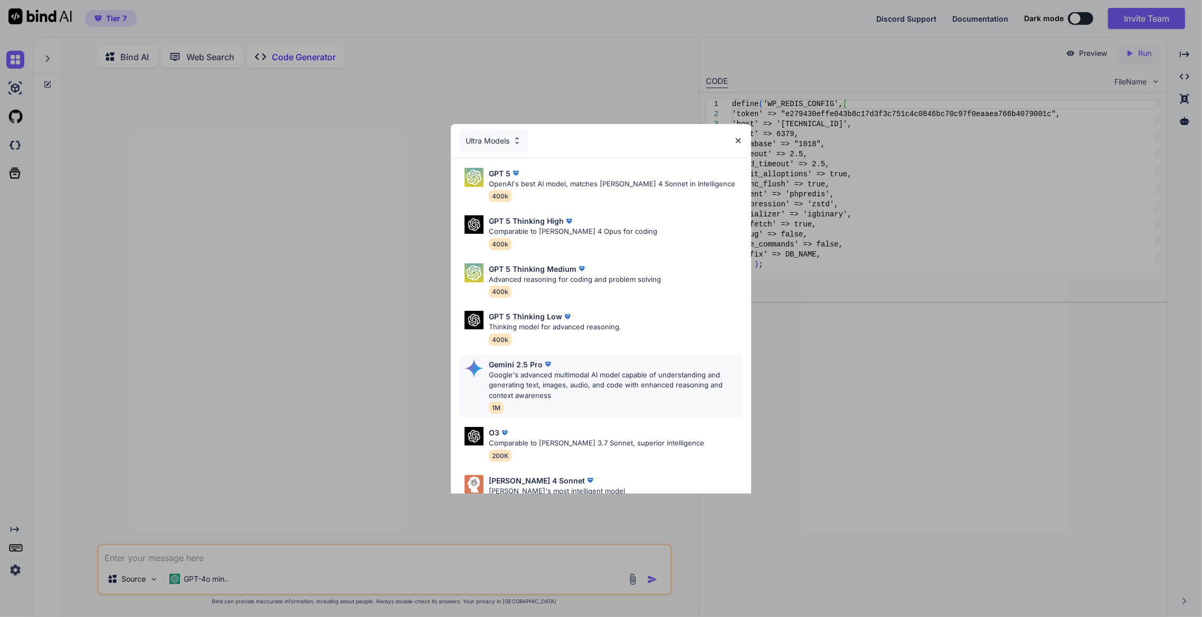
scroll to position [74, 0]
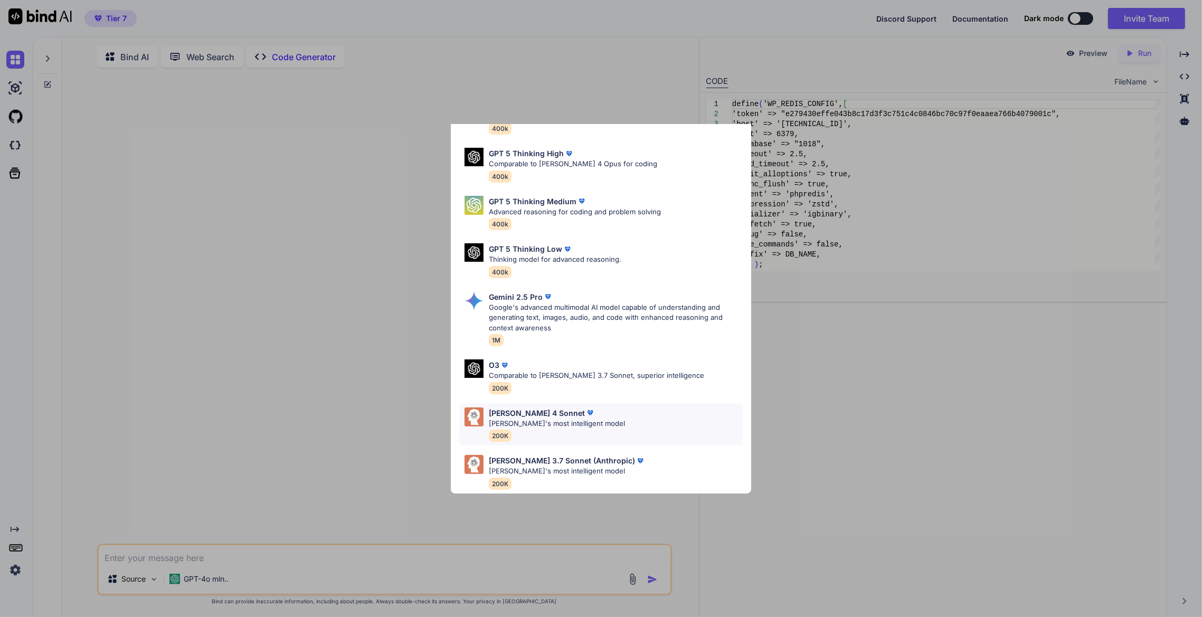
click at [491, 418] on p "[PERSON_NAME]'s most intelligent model" at bounding box center [557, 423] width 136 height 11
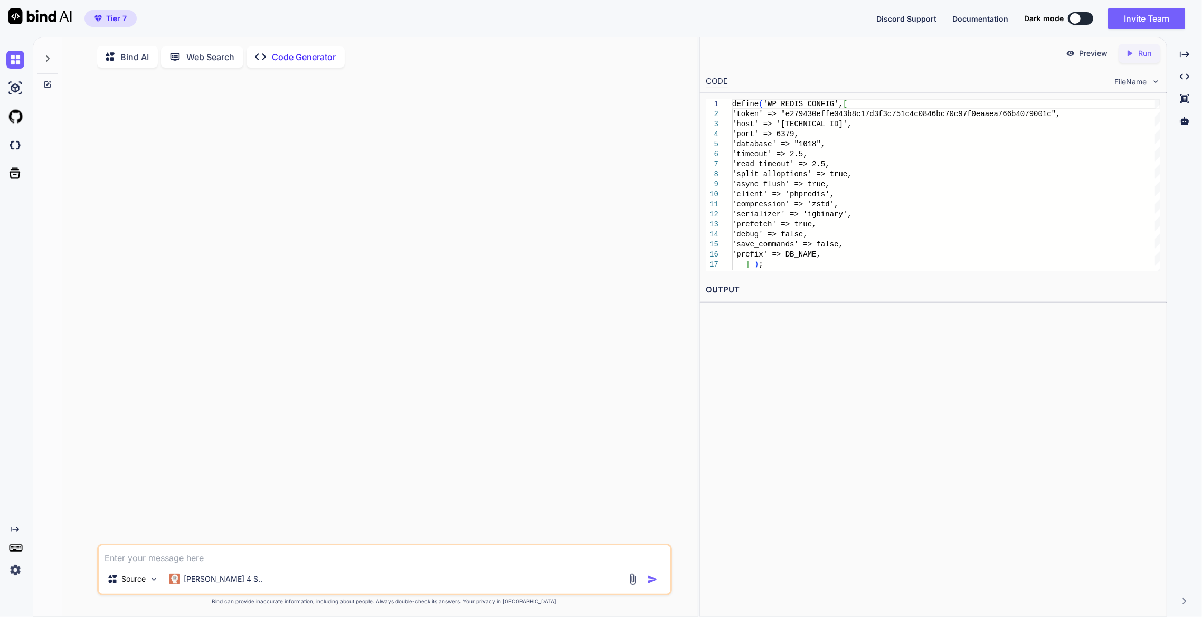
click at [195, 551] on textarea at bounding box center [384, 554] width 571 height 19
type textarea "can you create a ccode that converts PKL file to csv or excel file?"
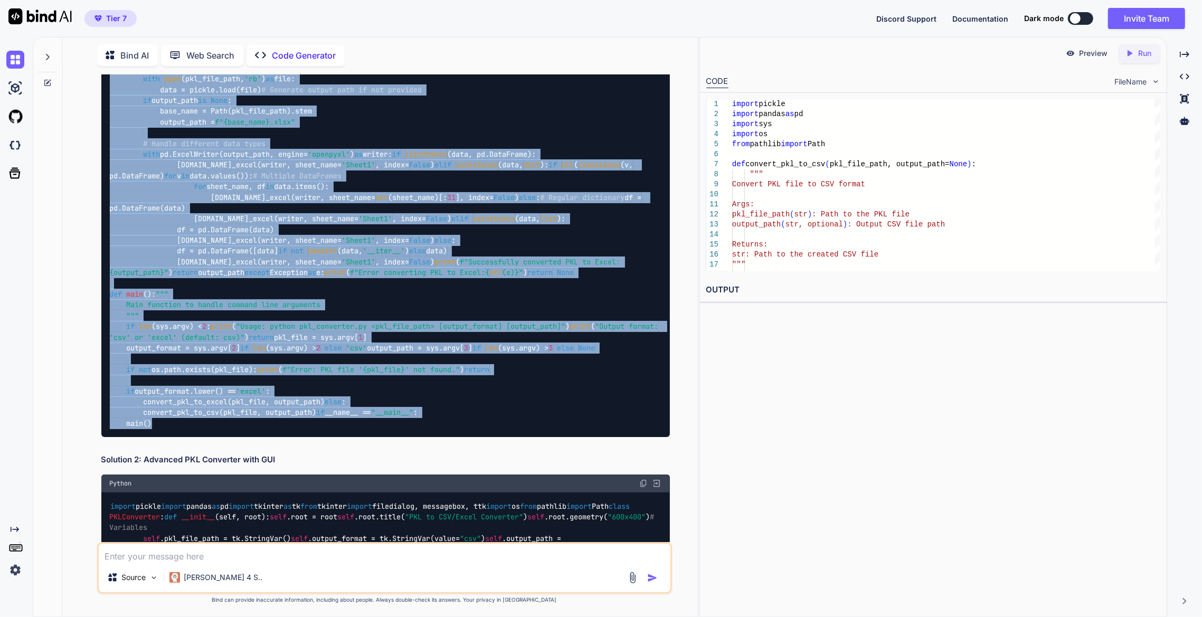
scroll to position [0, 0]
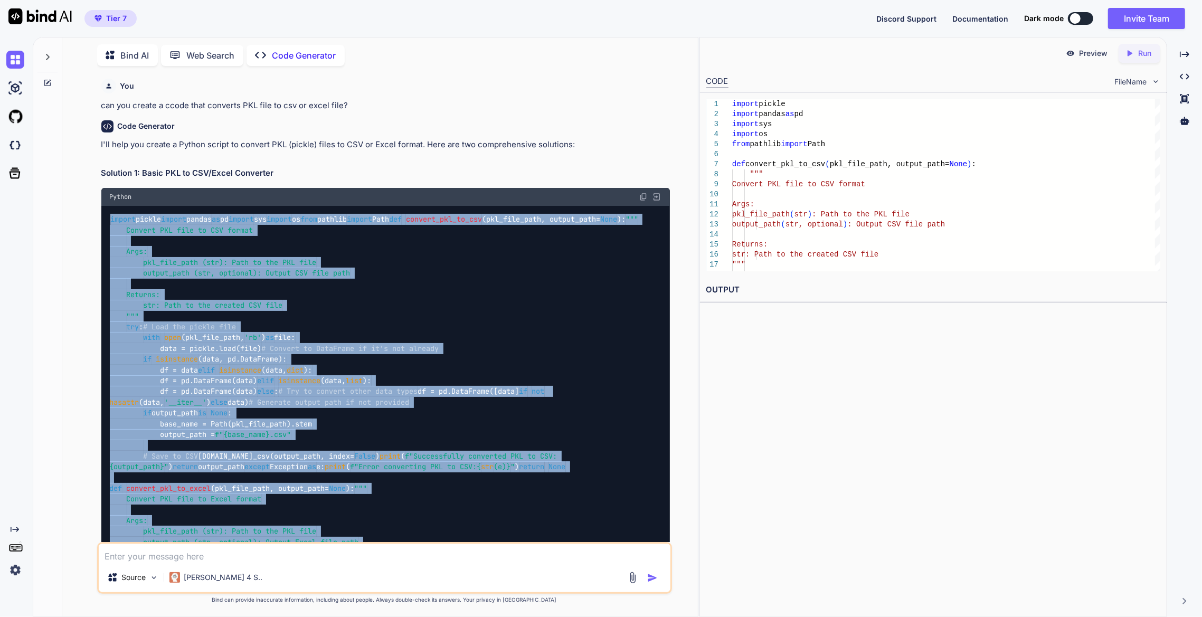
drag, startPoint x: 241, startPoint y: 385, endPoint x: 104, endPoint y: 217, distance: 216.5
click at [104, 217] on div "import pickle import pandas as pd import sys import os from pathlib import Path…" at bounding box center [385, 585] width 568 height 759
copy code "import pickle import pandas as pd import sys import os from pathlib import Path…"
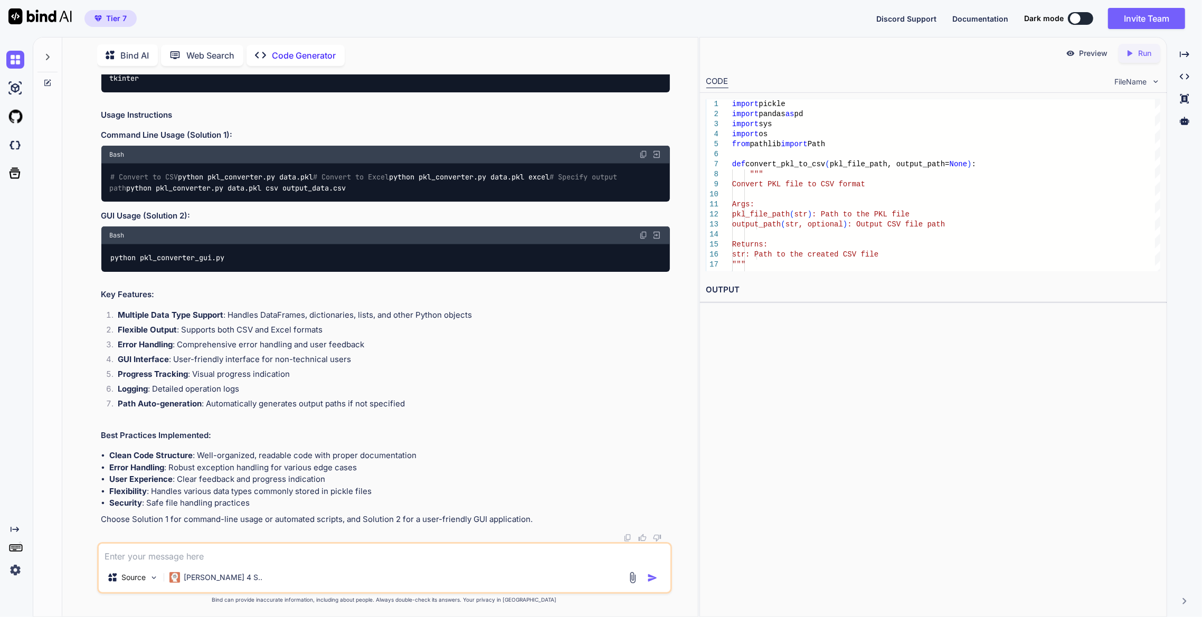
scroll to position [3262, 0]
drag, startPoint x: 170, startPoint y: 314, endPoint x: 235, endPoint y: 322, distance: 65.9
click at [220, 92] on div "pandas>=1.3.0 openpyxl>=3.0.0 tkinter" at bounding box center [385, 67] width 568 height 49
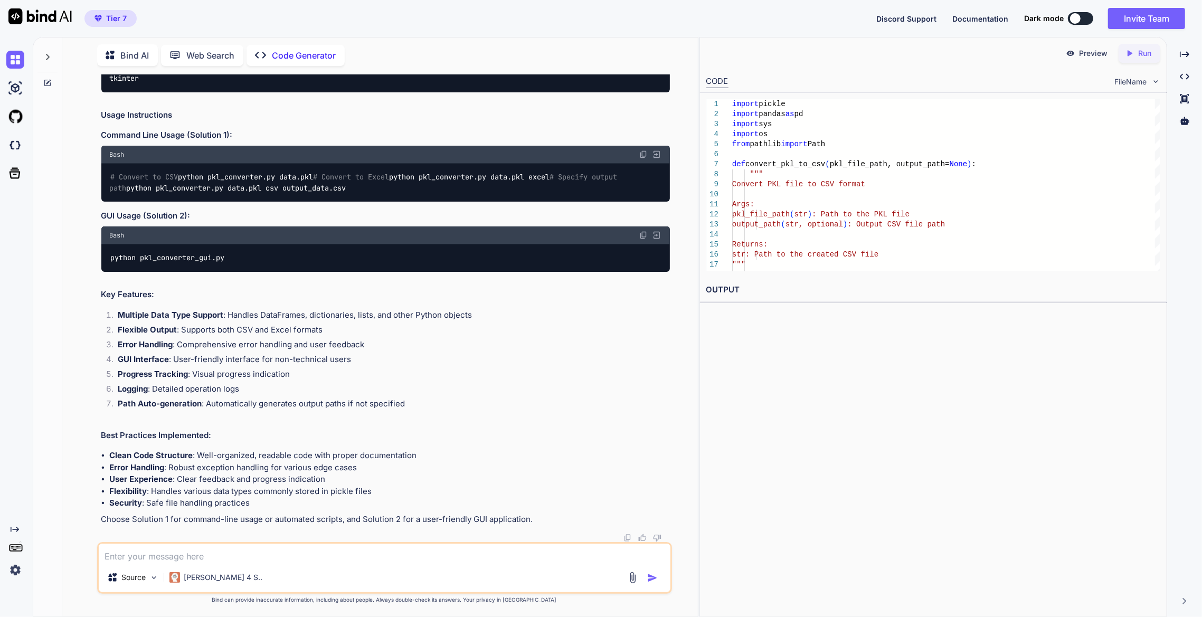
click at [392, 329] on li "Flexible Output : Supports both CSV and Excel formats" at bounding box center [390, 331] width 560 height 15
click at [491, 555] on textarea at bounding box center [384, 553] width 571 height 19
paste textarea ""C:\Users\taqim\OneDrive\Desktop\[PERSON_NAME] & [PERSON_NAME] Group\articles_C…"
type textarea ""C:\Users\taqim\OneDrive\Desktop\[PERSON_NAME] & [PERSON_NAME] Group\articles_C…"
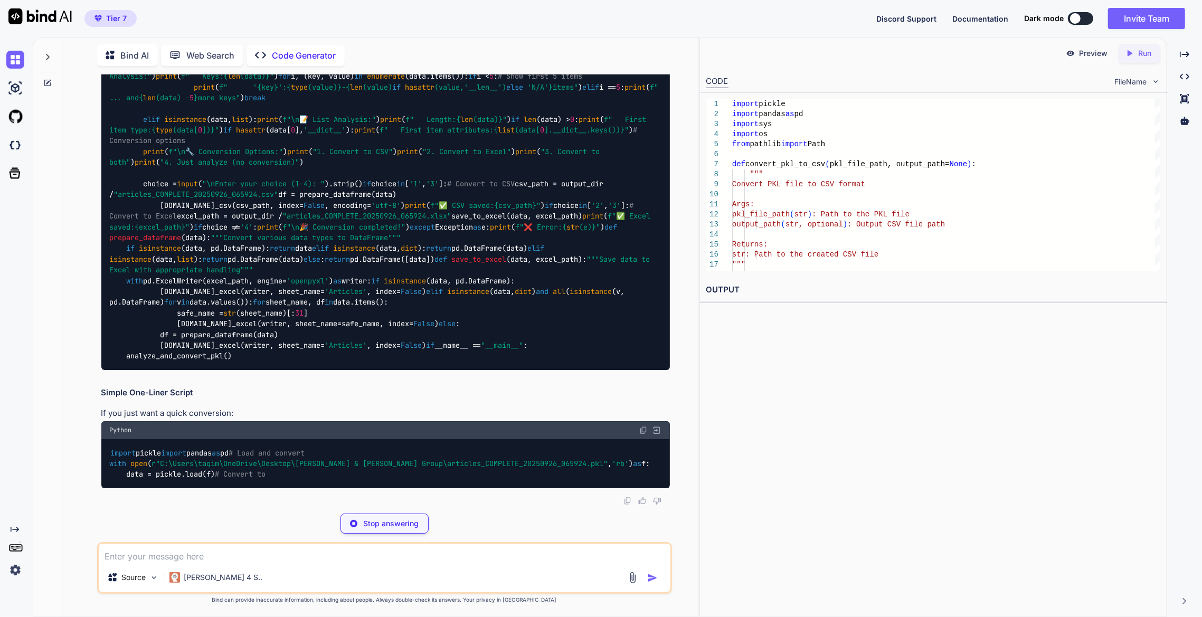
scroll to position [4133, 0]
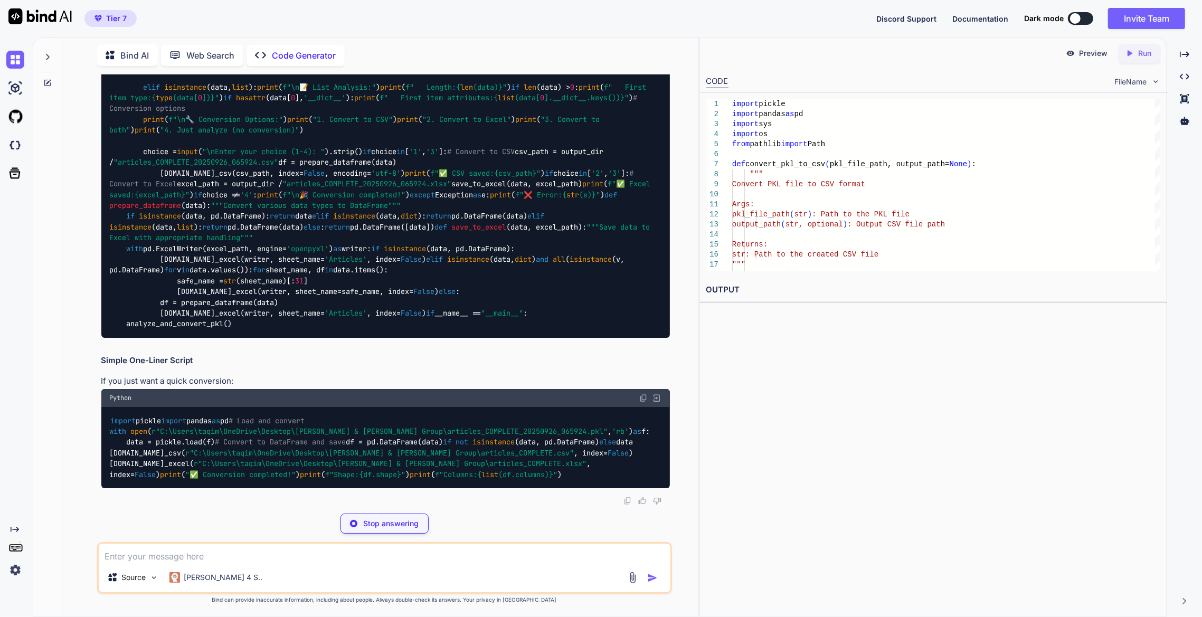
drag, startPoint x: 289, startPoint y: 154, endPoint x: 100, endPoint y: 116, distance: 192.7
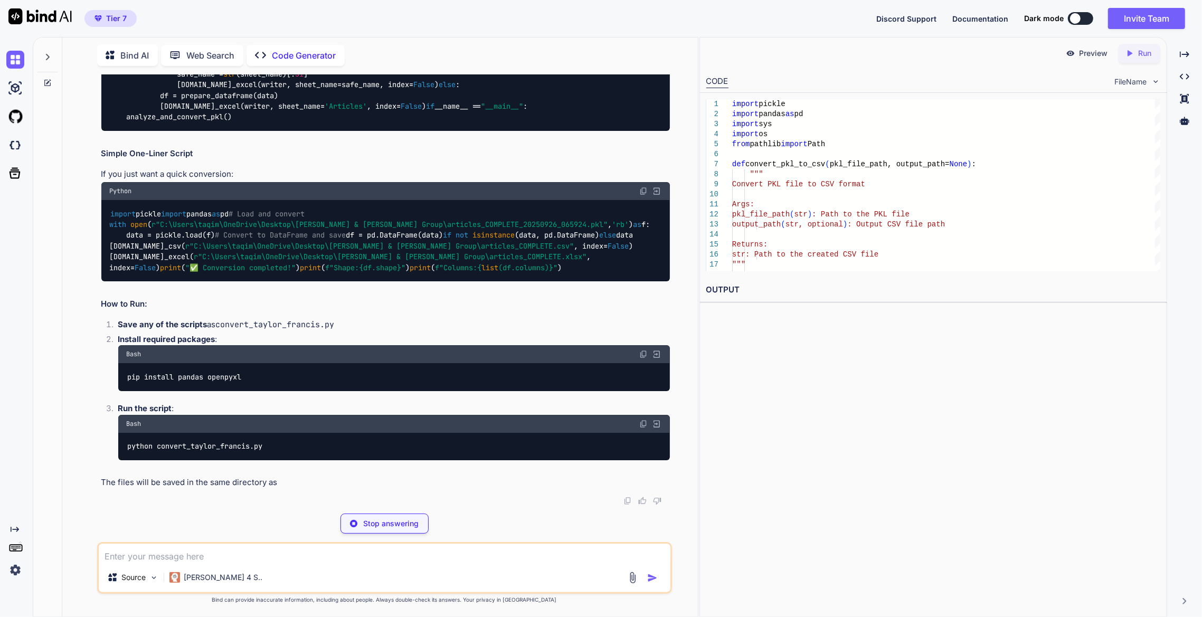
copy code "import pickle import pandas as pd import os from pathlib import Path def conver…"
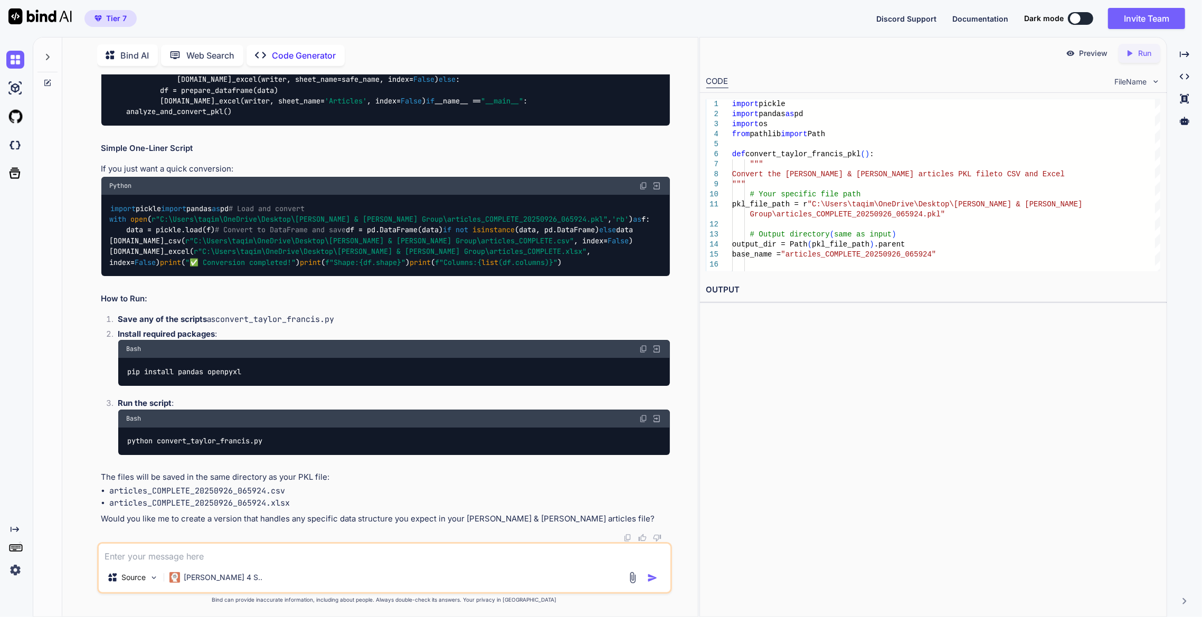
scroll to position [6559, 0]
drag, startPoint x: 240, startPoint y: 557, endPoint x: 241, endPoint y: 549, distance: 7.5
click at [240, 557] on textarea at bounding box center [384, 553] width 571 height 19
type textarea "can you use m16 r1 7845hx and 64 gb?"
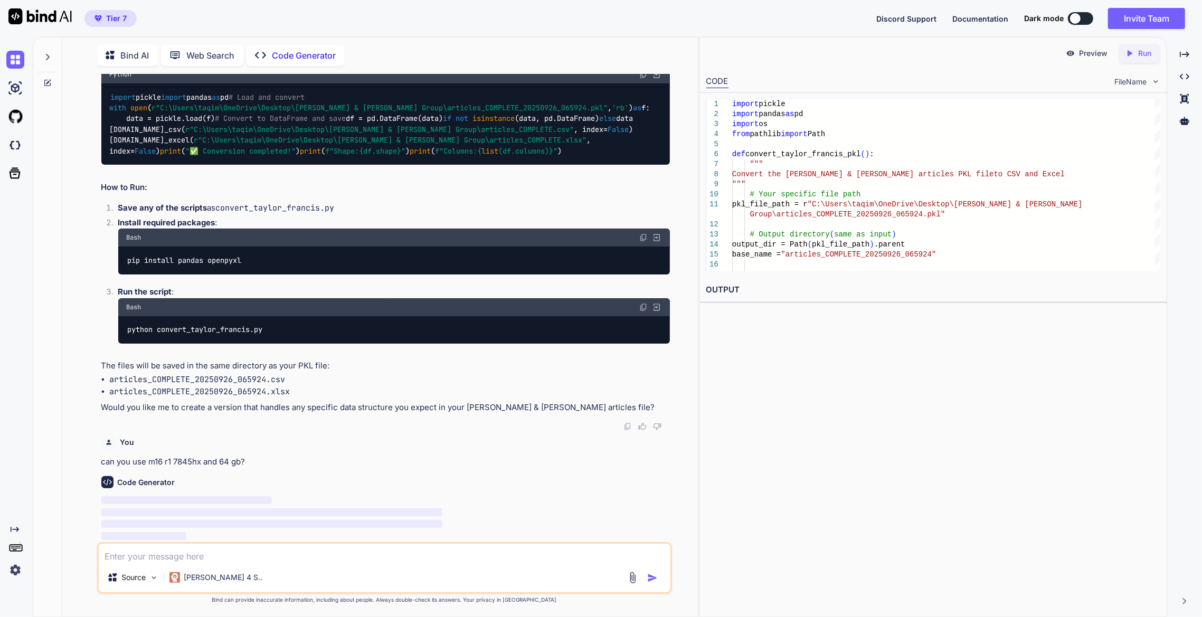
scroll to position [6671, 0]
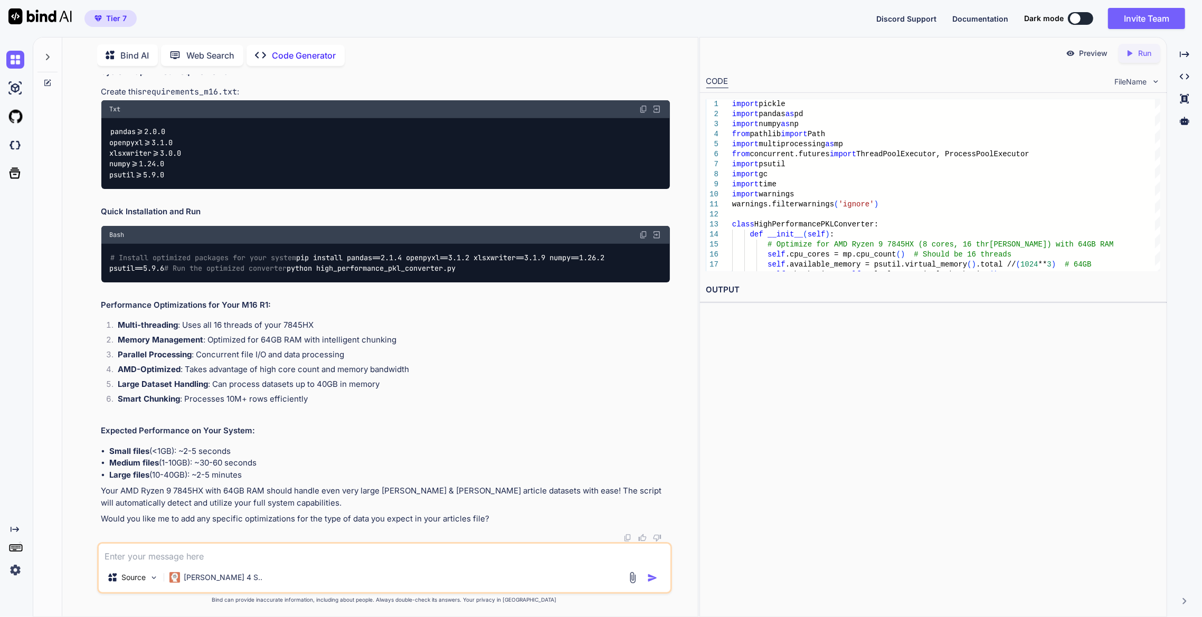
click at [383, 552] on textarea at bounding box center [384, 553] width 571 height 19
click at [394, 557] on textarea "okay the file got 1.1 GB and cant open fully. can you remove" at bounding box center [384, 553] width 571 height 19
click at [416, 555] on textarea "okay the file got 1.1 GB and cant open fully. can you remove only that has no E…" at bounding box center [384, 553] width 571 height 19
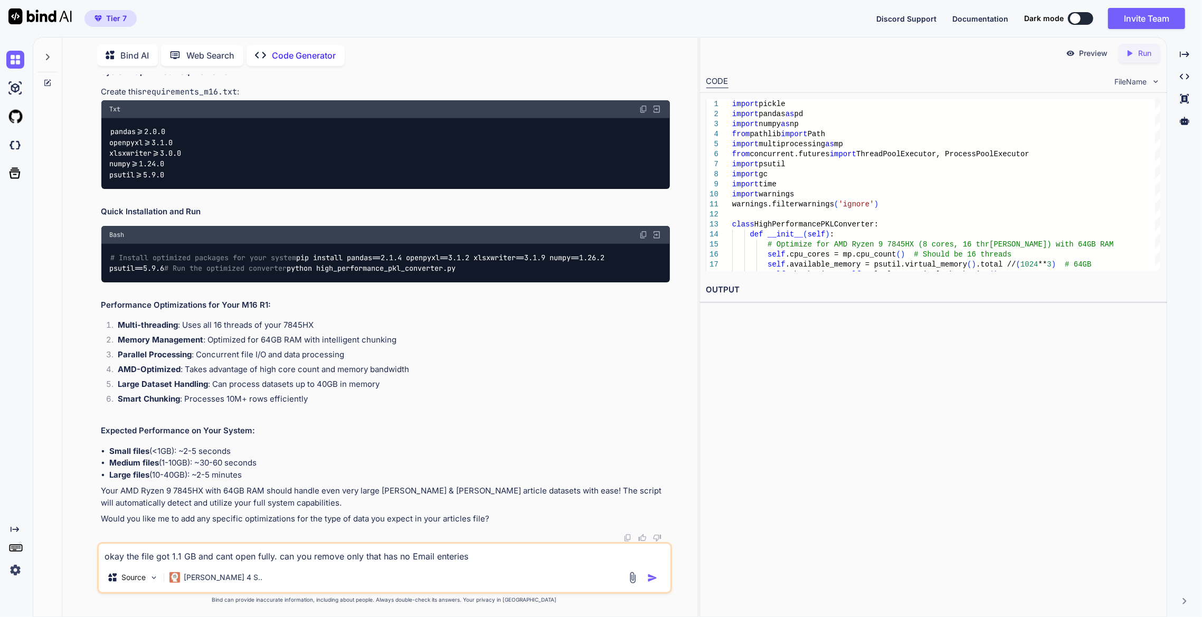
paste textarea "Author Email"
click at [491, 556] on textarea "okay the file got 1.1 GB and cant open fully. can you remove only that has no A…" at bounding box center [384, 553] width 571 height 19
click at [491, 557] on textarea "okay the file got 1.1 GB and cant open fully. can you remove only that has no A…" at bounding box center [384, 553] width 571 height 19
type textarea "okay the file got 1.1 GB and cant open fully. can you remove only that has no A…"
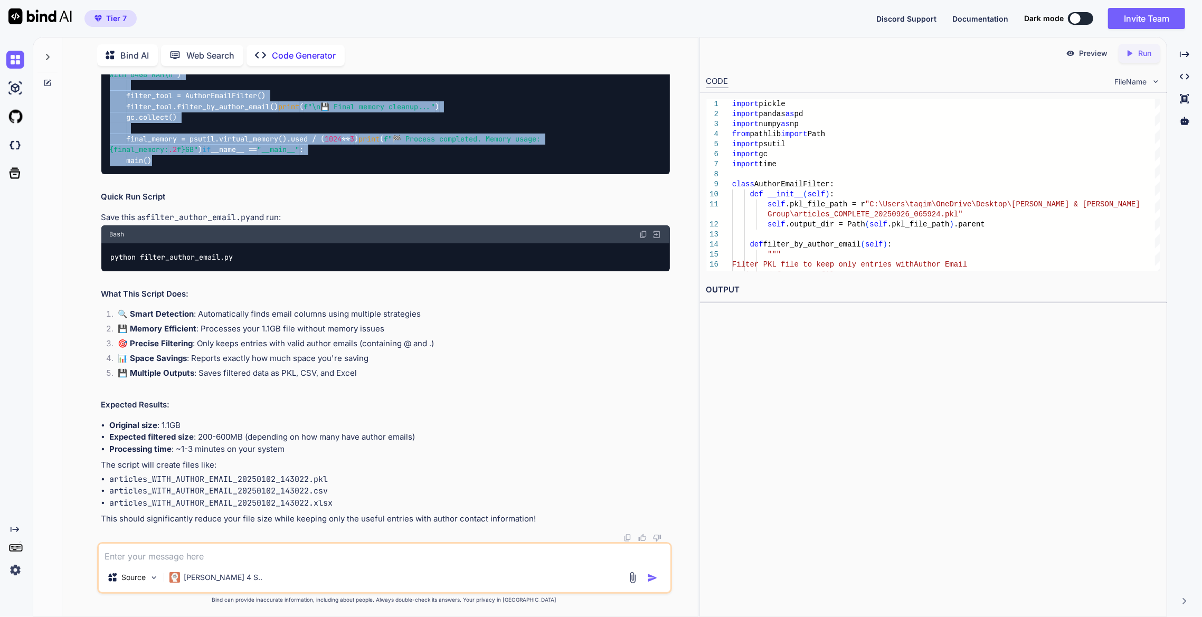
scroll to position [10380, 0]
drag, startPoint x: 209, startPoint y: 335, endPoint x: 72, endPoint y: 326, distance: 137.5
click at [72, 326] on div "You can you create a ccode that converts PKL file to csv or excel file? Code Ge…" at bounding box center [384, 345] width 627 height 542
copy code "loremi dolors ametco adipis el se doeius tempo in ut labo etdolor magnaa Enim a…"
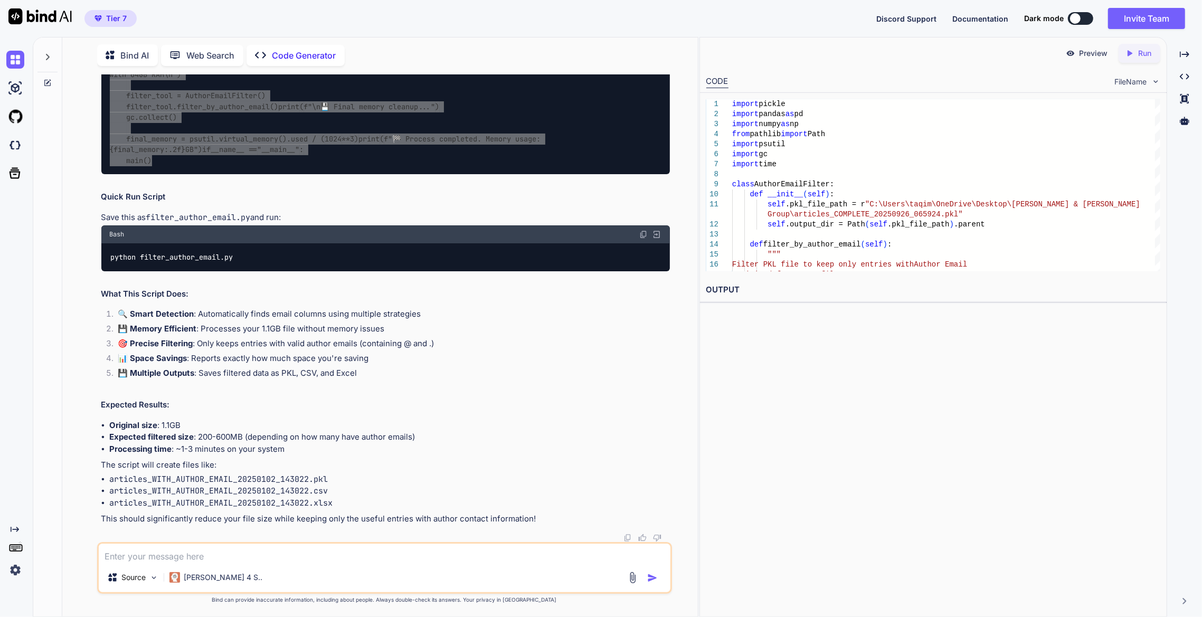
scroll to position [14095, 0]
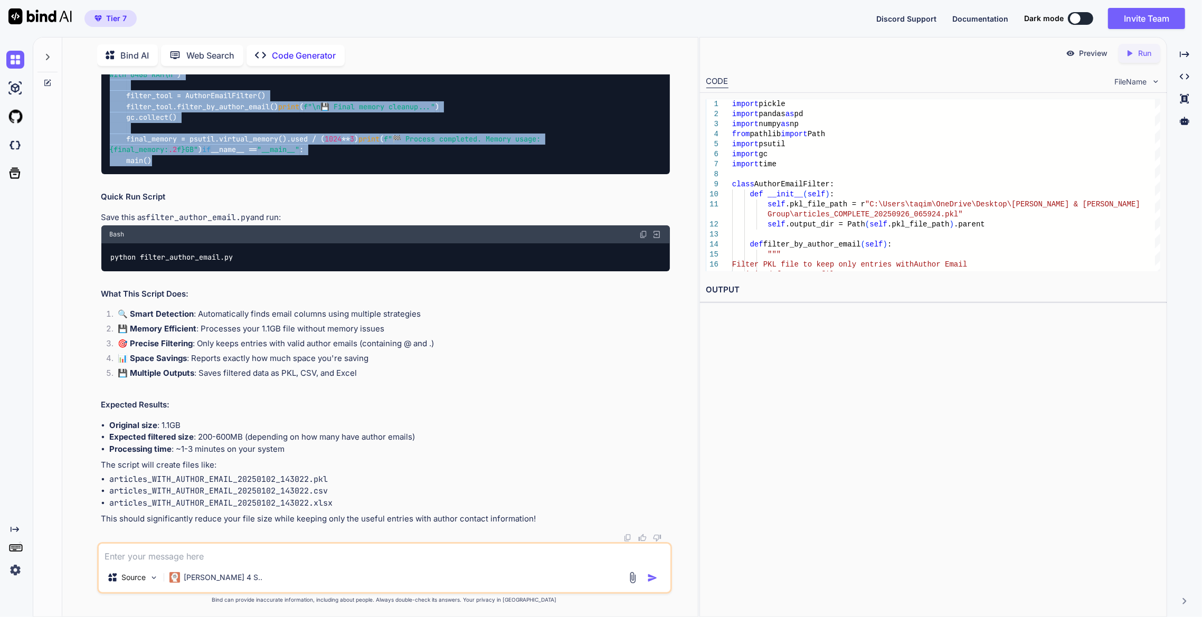
click at [299, 559] on textarea at bounding box center [384, 553] width 571 height 19
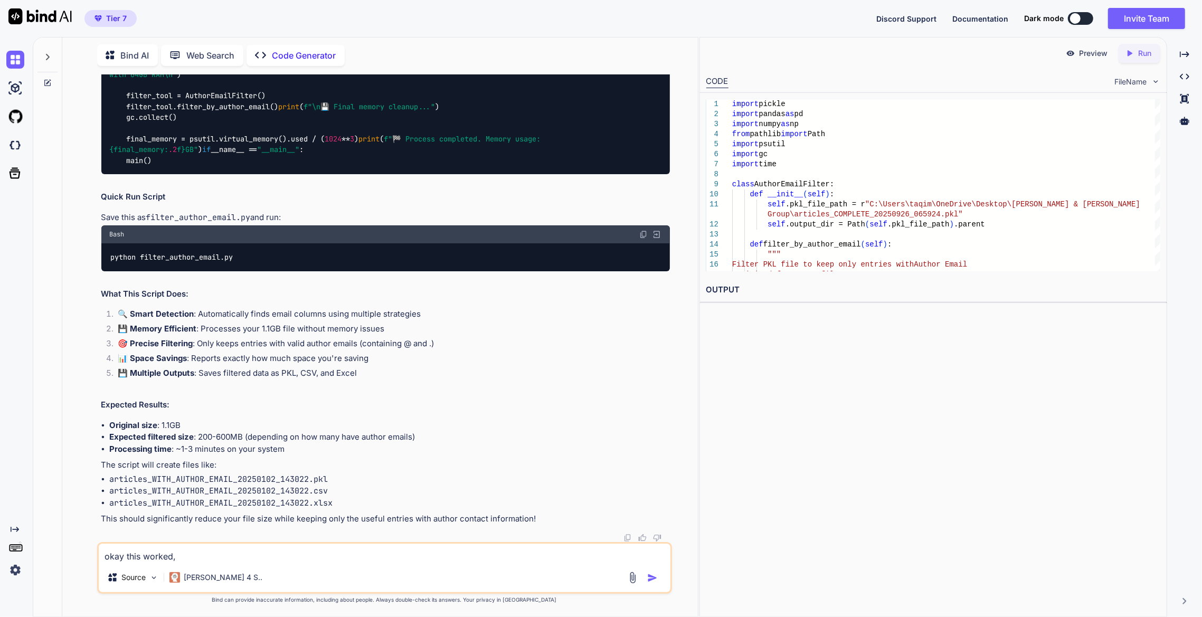
paste textarea "(lor) Ipsumd Sitametcons, Adipiscinge, Seddoeiusmodt71775 "(INC), Utlabor (ETDO…"
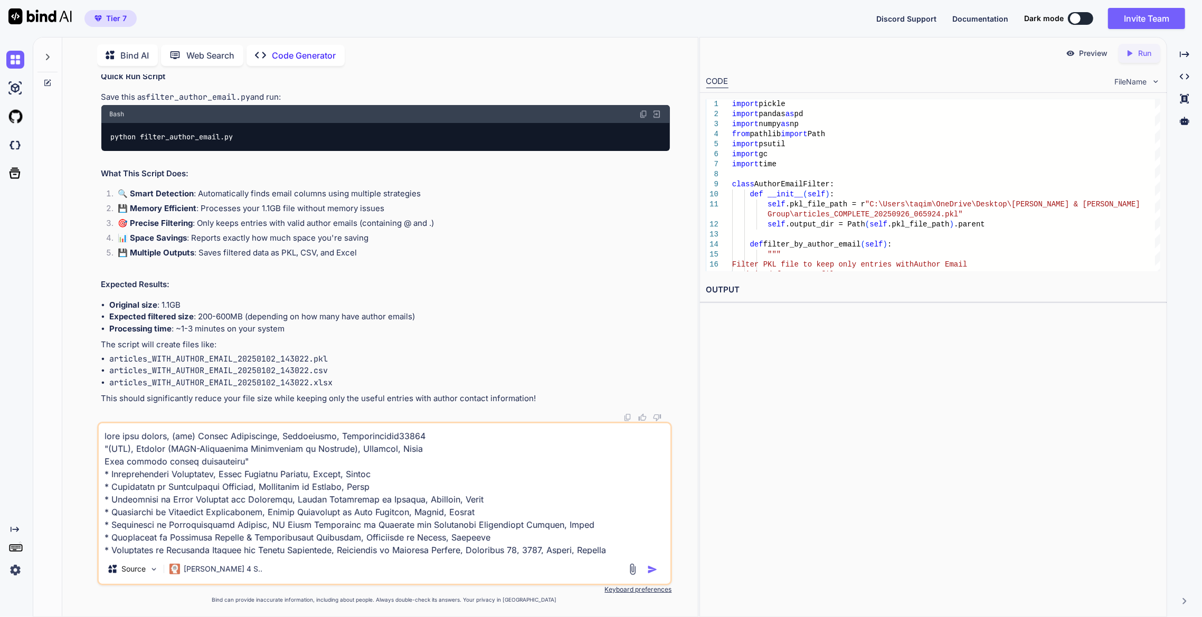
scroll to position [621, 0]
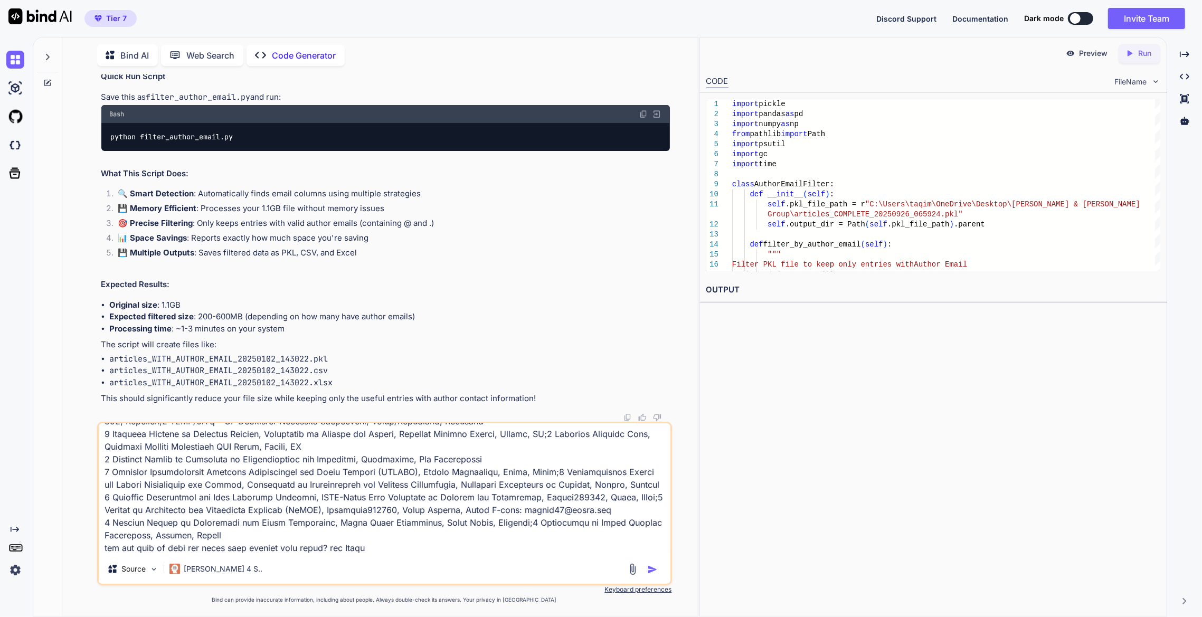
drag, startPoint x: 346, startPoint y: 552, endPoint x: 351, endPoint y: 554, distance: 5.5
click at [346, 552] on textarea at bounding box center [384, 488] width 571 height 131
paste textarea "uthor Affiliation"
type textarea "lore ipsu dolors, (ame) Consec Adipiscinge, Seddoeiusmo, Temporincidid52157 "(U…"
